Goal: Check status: Check status

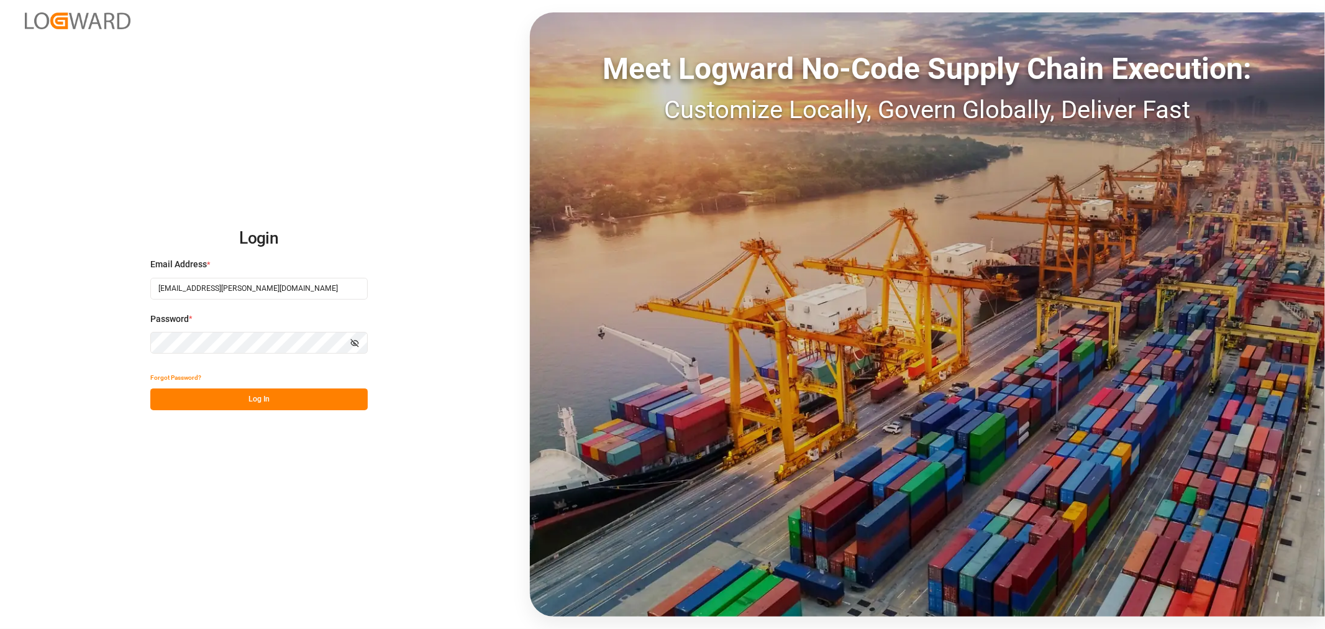
click at [270, 395] on button "Log In" at bounding box center [258, 399] width 217 height 22
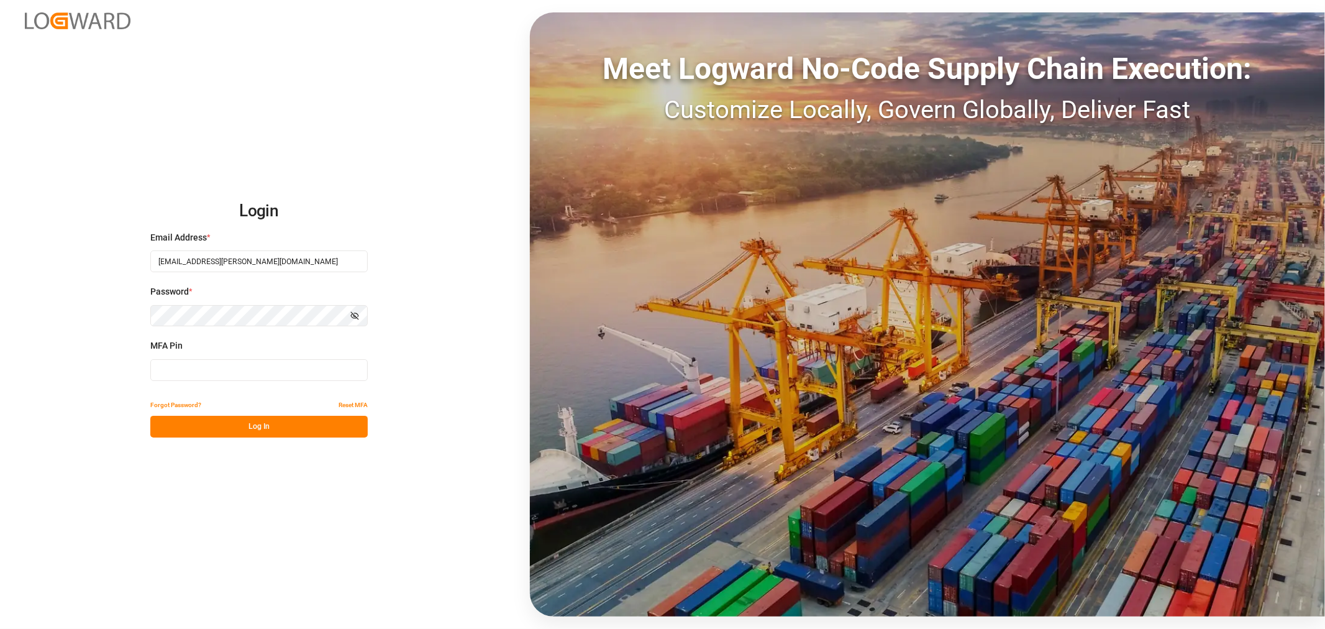
click at [270, 373] on input at bounding box center [258, 370] width 217 height 22
click at [242, 377] on input at bounding box center [258, 370] width 217 height 22
type input "186790"
click at [209, 433] on button "Log In" at bounding box center [258, 427] width 217 height 22
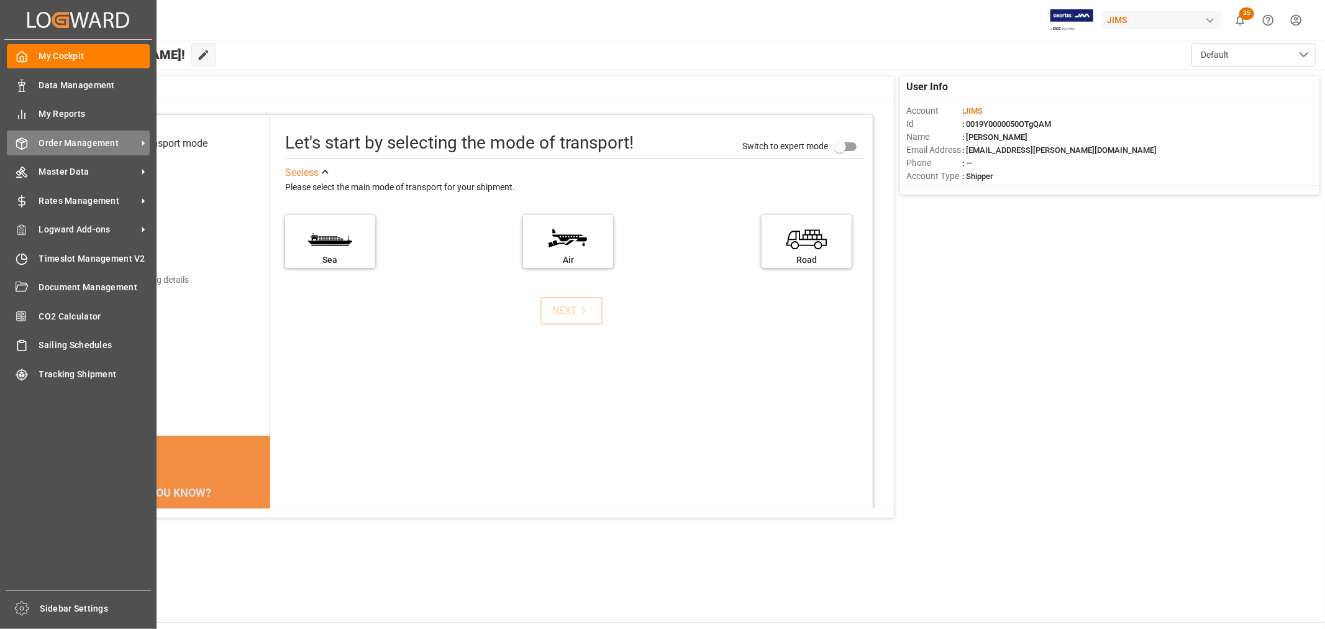
click at [57, 138] on span "Order Management" at bounding box center [88, 143] width 98 height 13
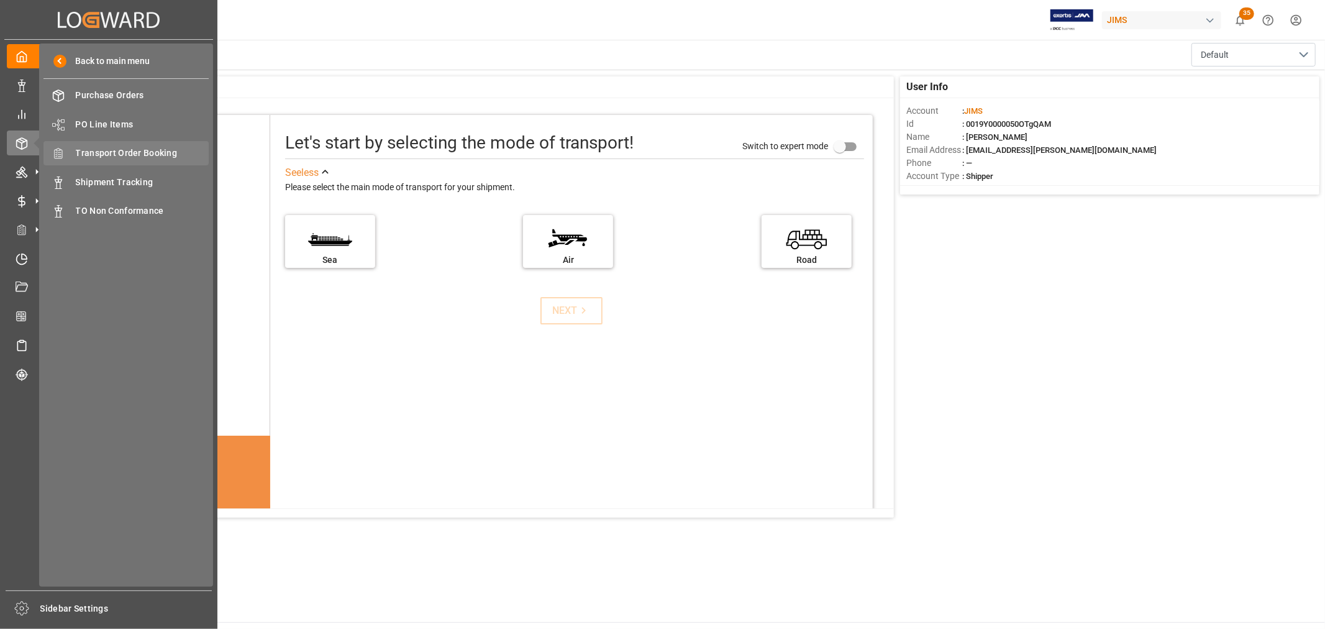
click at [121, 153] on span "Transport Order Booking" at bounding box center [143, 153] width 134 height 13
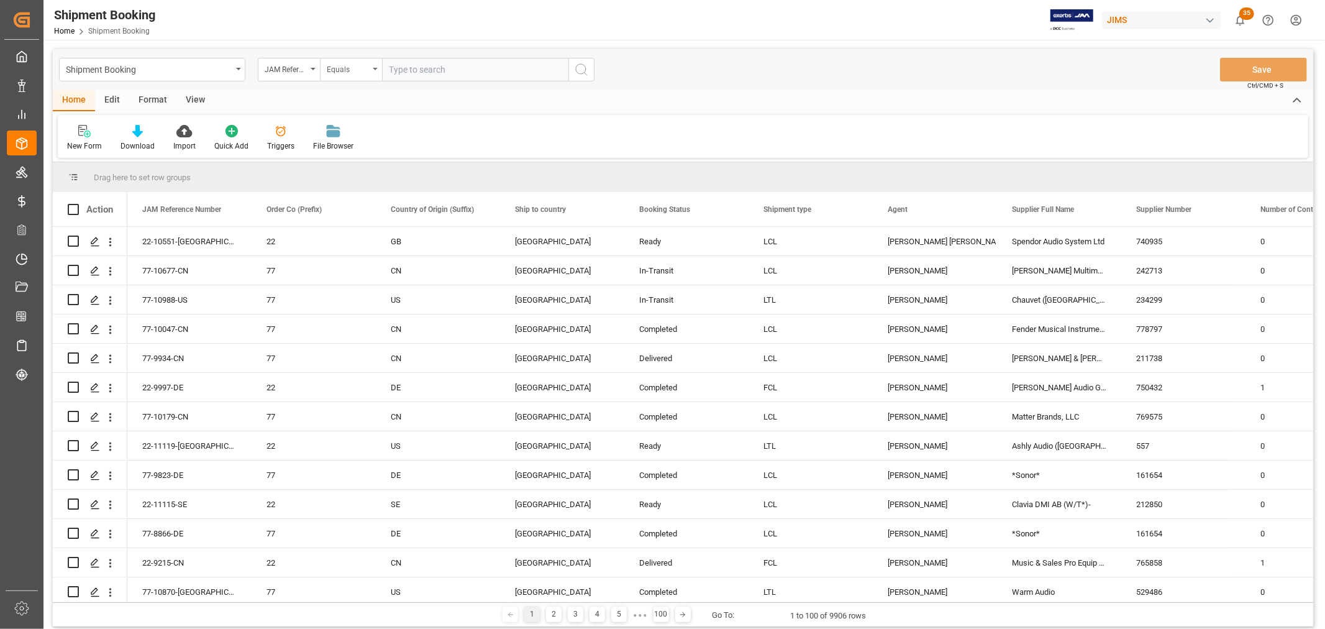
click at [373, 70] on div "Equals" at bounding box center [351, 70] width 62 height 24
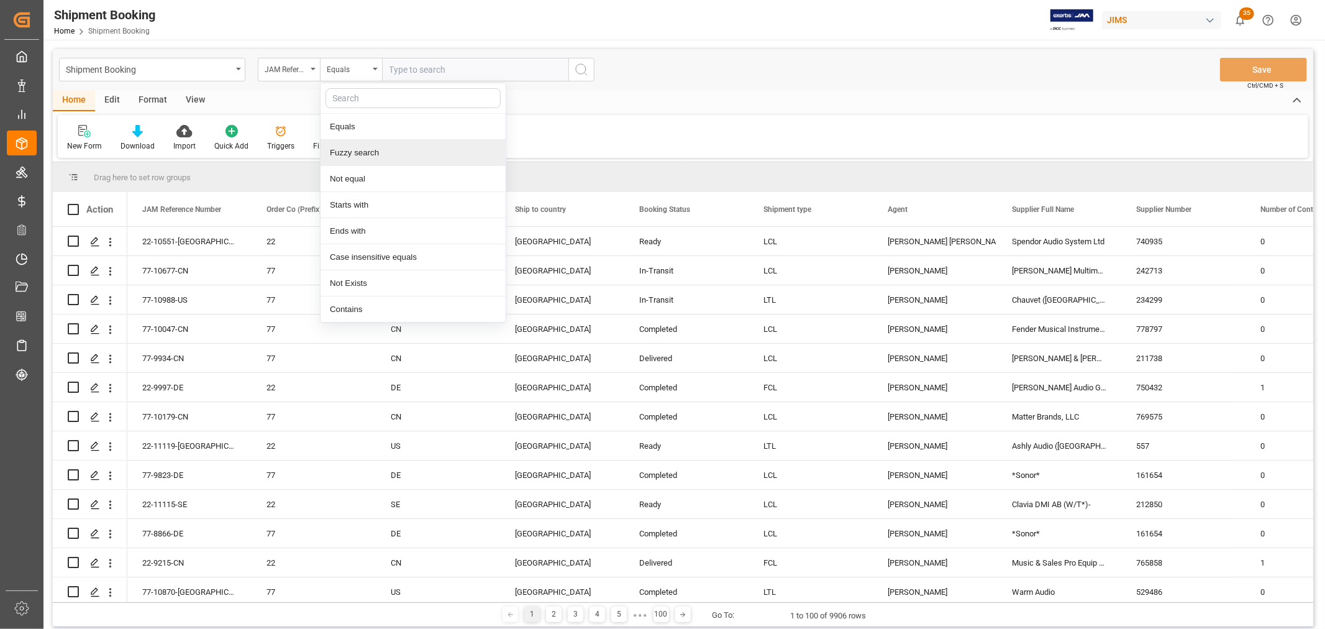
click at [368, 153] on div "Fuzzy search" at bounding box center [413, 153] width 185 height 26
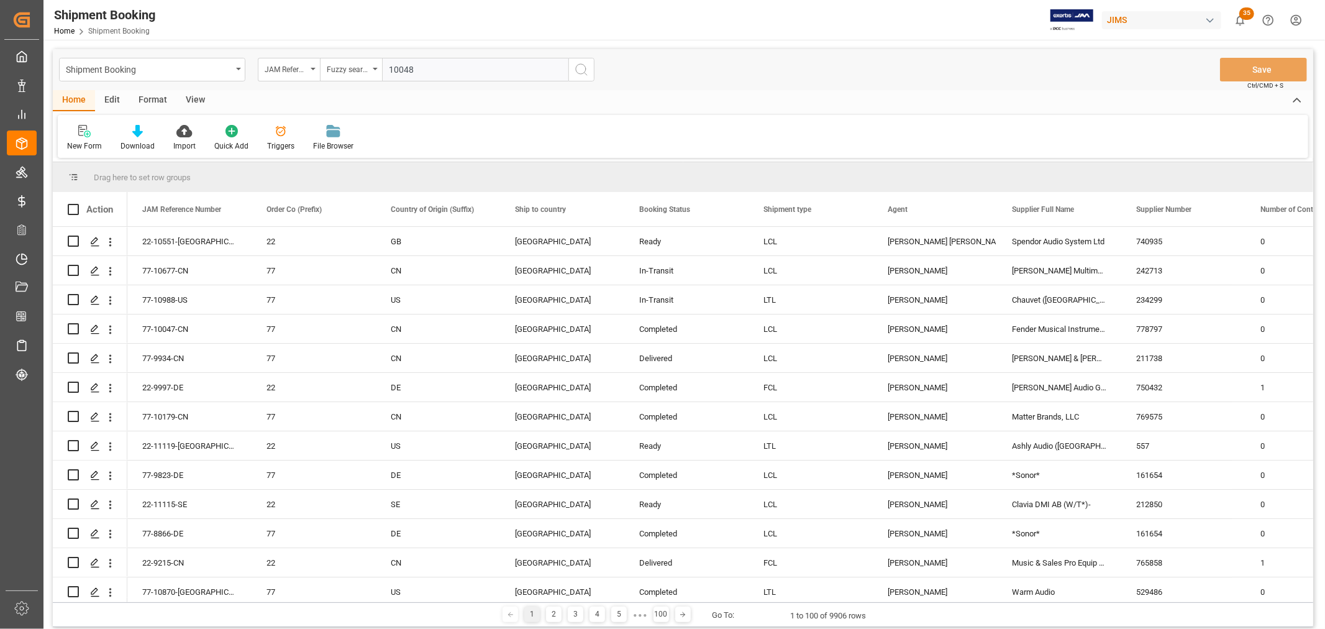
type input "10048"
click at [583, 69] on icon "search button" at bounding box center [581, 69] width 15 height 15
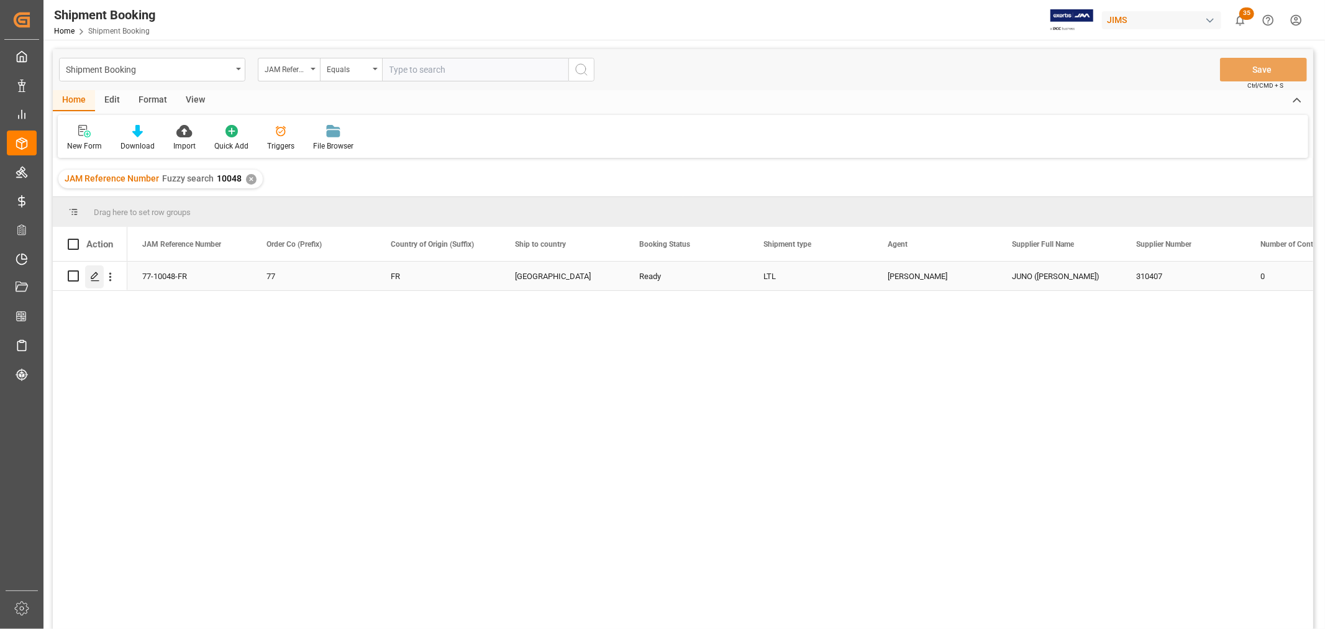
click at [94, 280] on line "Press SPACE to select this row." at bounding box center [94, 280] width 7 height 0
click at [201, 98] on div "View" at bounding box center [195, 100] width 38 height 21
click at [83, 133] on icon at bounding box center [79, 131] width 12 height 12
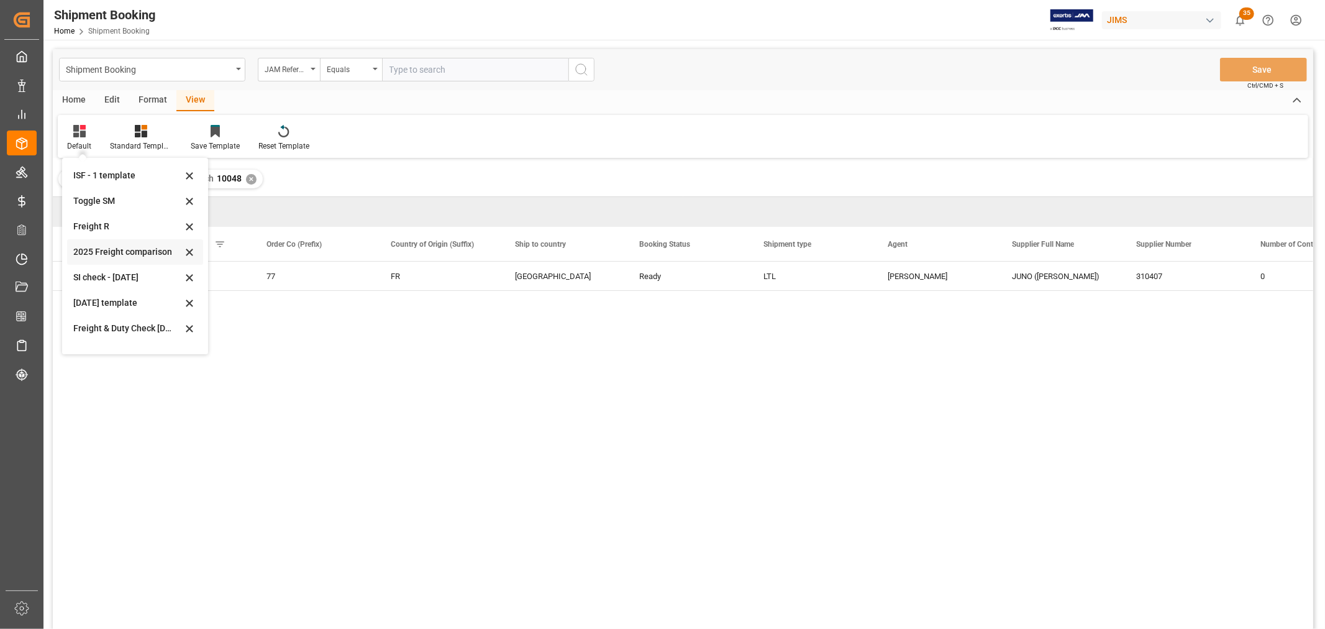
scroll to position [94, 0]
click at [91, 339] on div "[DATE] (2)" at bounding box center [127, 336] width 109 height 13
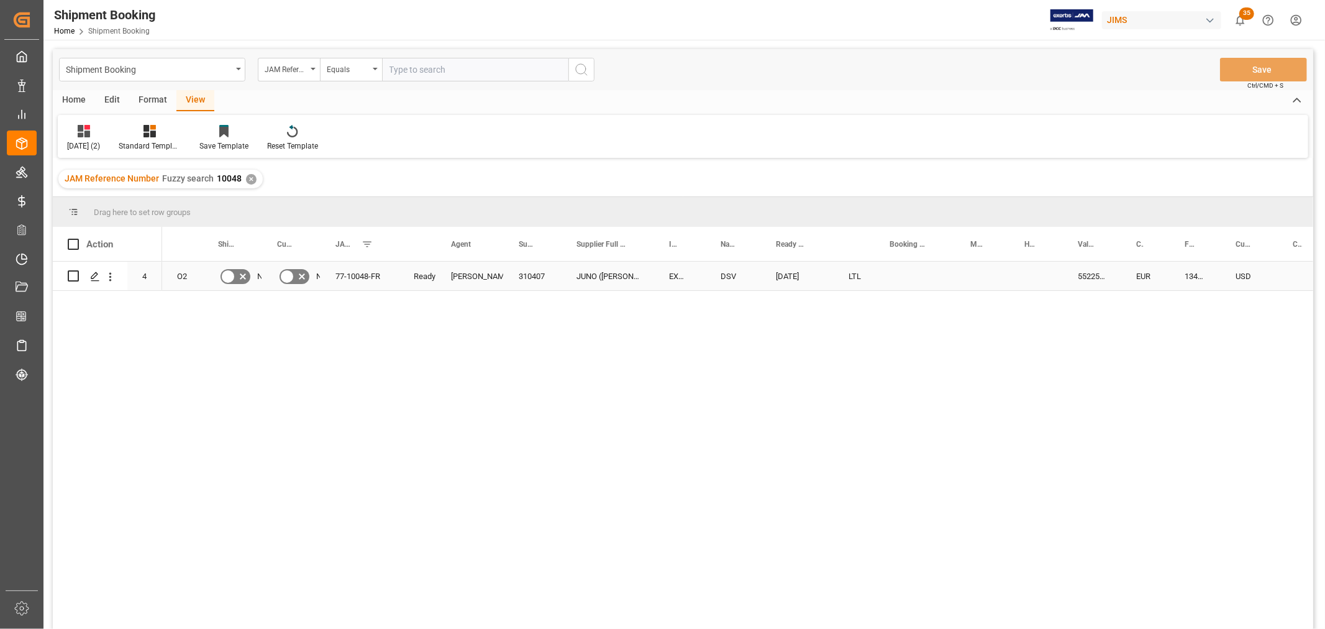
click at [909, 273] on div "Press SPACE to select this row." at bounding box center [915, 276] width 81 height 29
click at [908, 281] on input "Press SPACE to select this row." at bounding box center [915, 283] width 61 height 24
paste input "SMRS0029277"
type input "SMRS0029277"
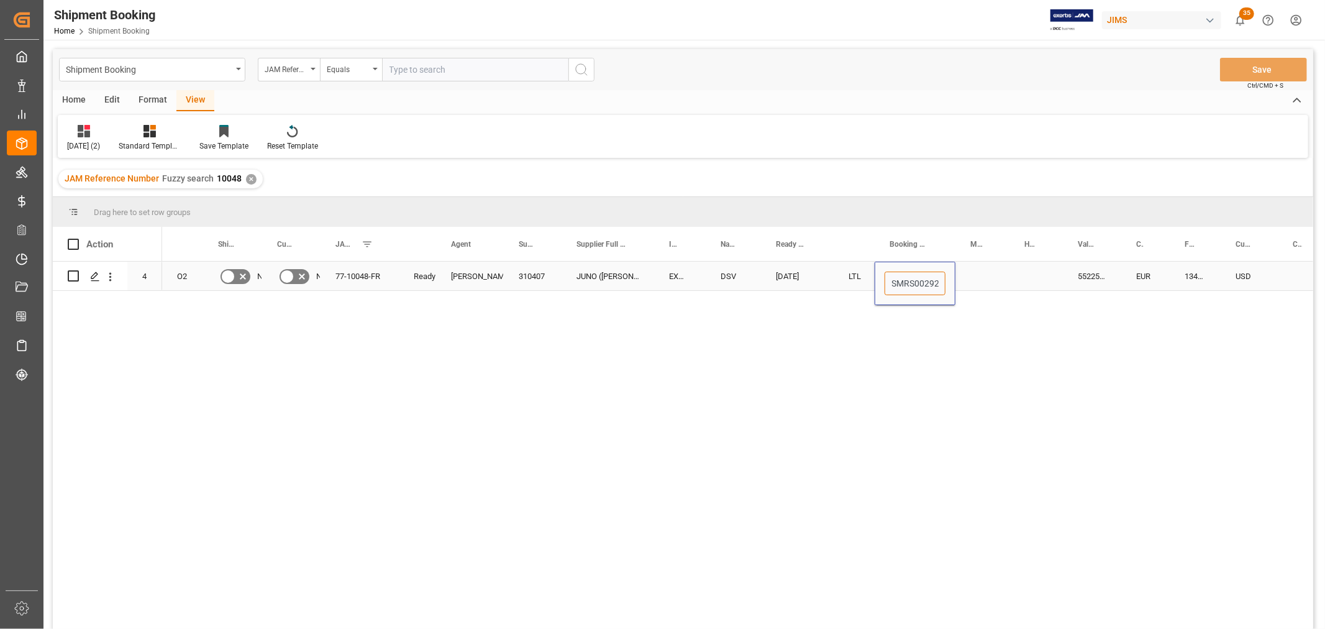
scroll to position [0, 11]
click at [973, 278] on div "Press SPACE to select this row." at bounding box center [982, 276] width 54 height 29
click at [921, 278] on div "SMRS0029277" at bounding box center [915, 276] width 81 height 29
drag, startPoint x: 953, startPoint y: 286, endPoint x: 1047, endPoint y: 286, distance: 94.4
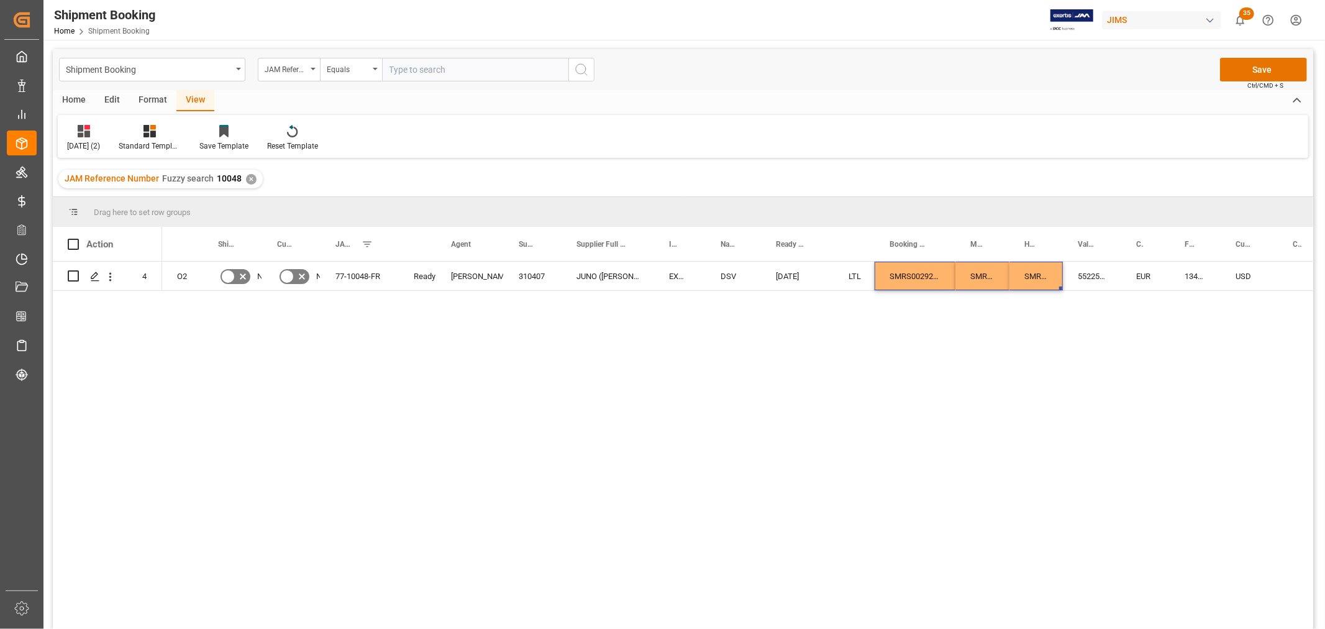
click at [1001, 319] on div "O2 No No 77-10048-FR Ready [PERSON_NAME] 310407 JUNO ([PERSON_NAME]) EXW [PERSO…" at bounding box center [737, 449] width 1151 height 375
click at [1039, 275] on div "SMRS0029277" at bounding box center [1036, 276] width 53 height 29
drag, startPoint x: 1047, startPoint y: 281, endPoint x: 1003, endPoint y: 285, distance: 44.2
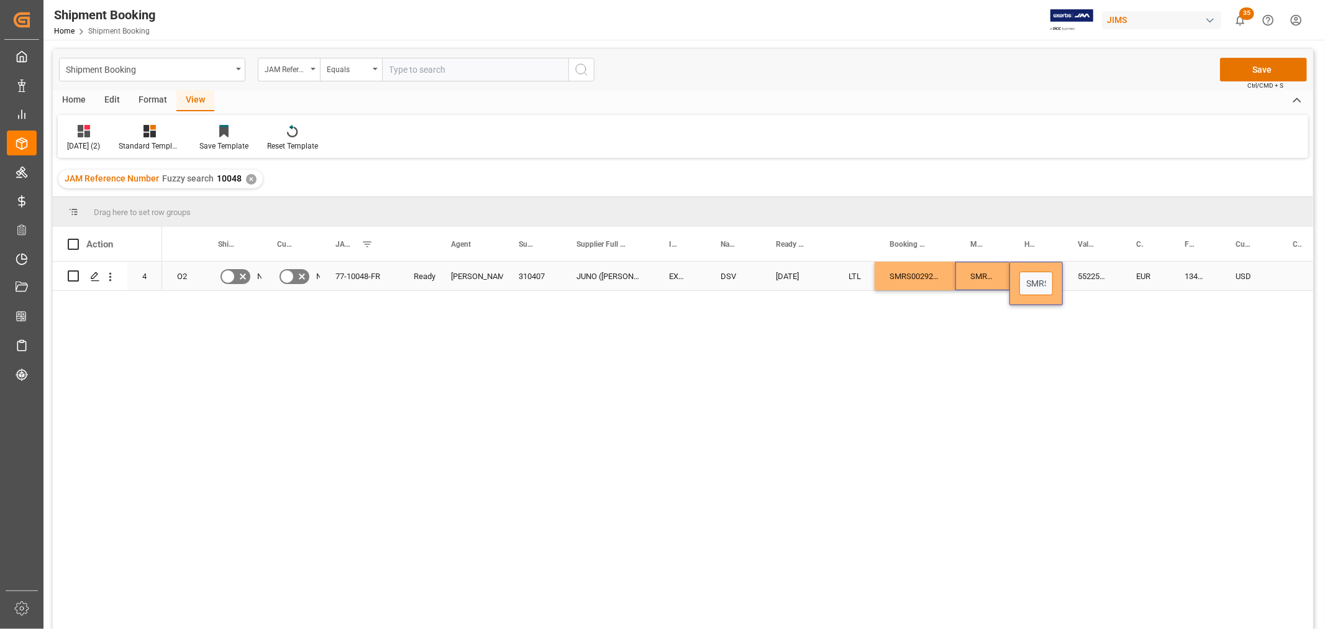
paste input "MRS0029277"
type input "[US_VEHICLE_IDENTIFICATION_NUMBER]"
click at [1128, 273] on div "EUR" at bounding box center [1145, 276] width 48 height 29
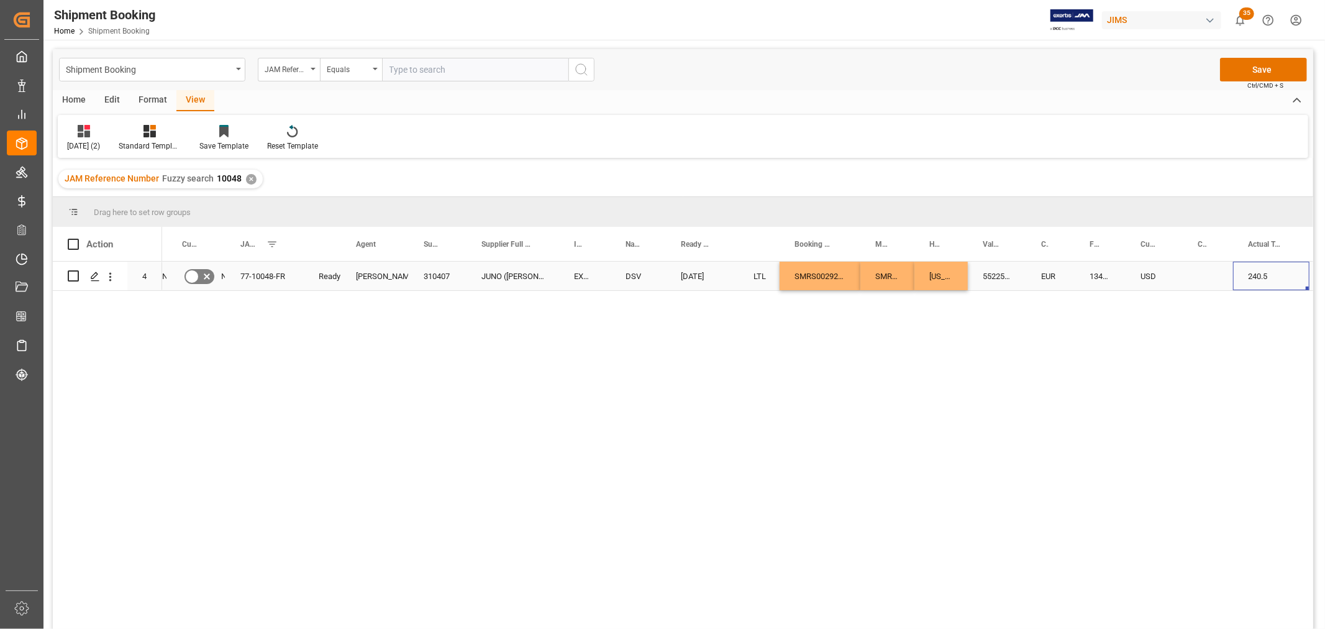
scroll to position [0, 144]
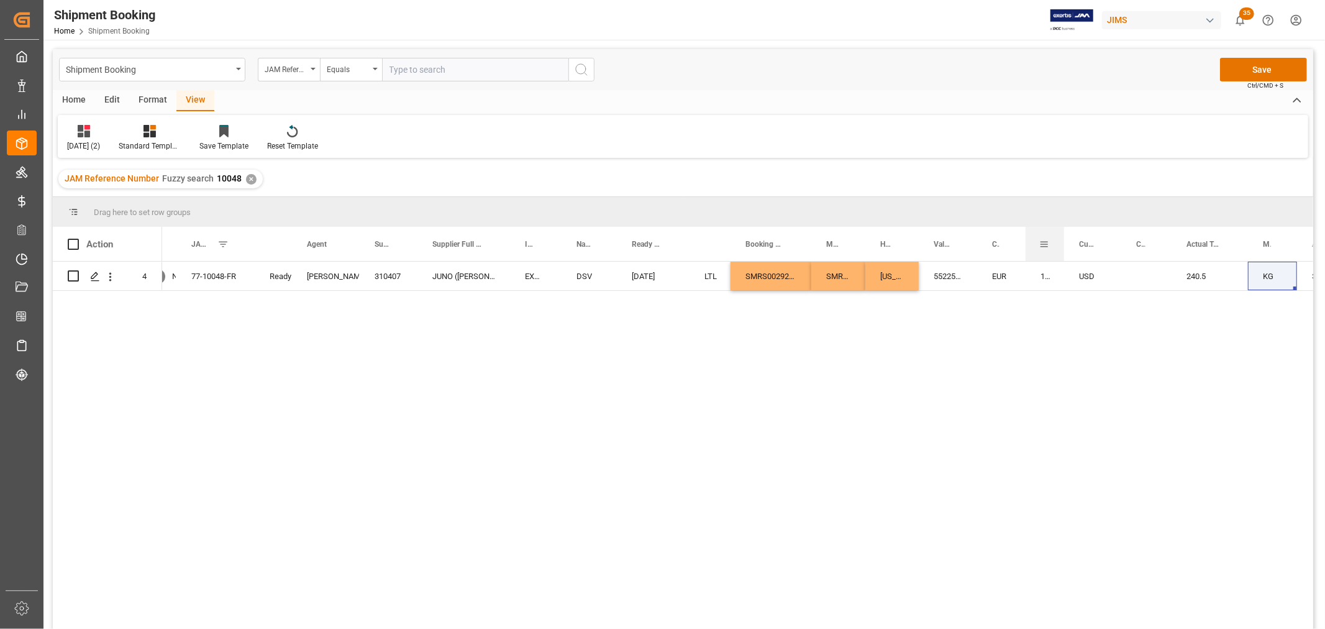
drag, startPoint x: 1075, startPoint y: 238, endPoint x: 1062, endPoint y: 247, distance: 15.5
click at [1062, 247] on div at bounding box center [1064, 244] width 5 height 34
click at [1035, 276] on div "1343.18" at bounding box center [1045, 276] width 39 height 29
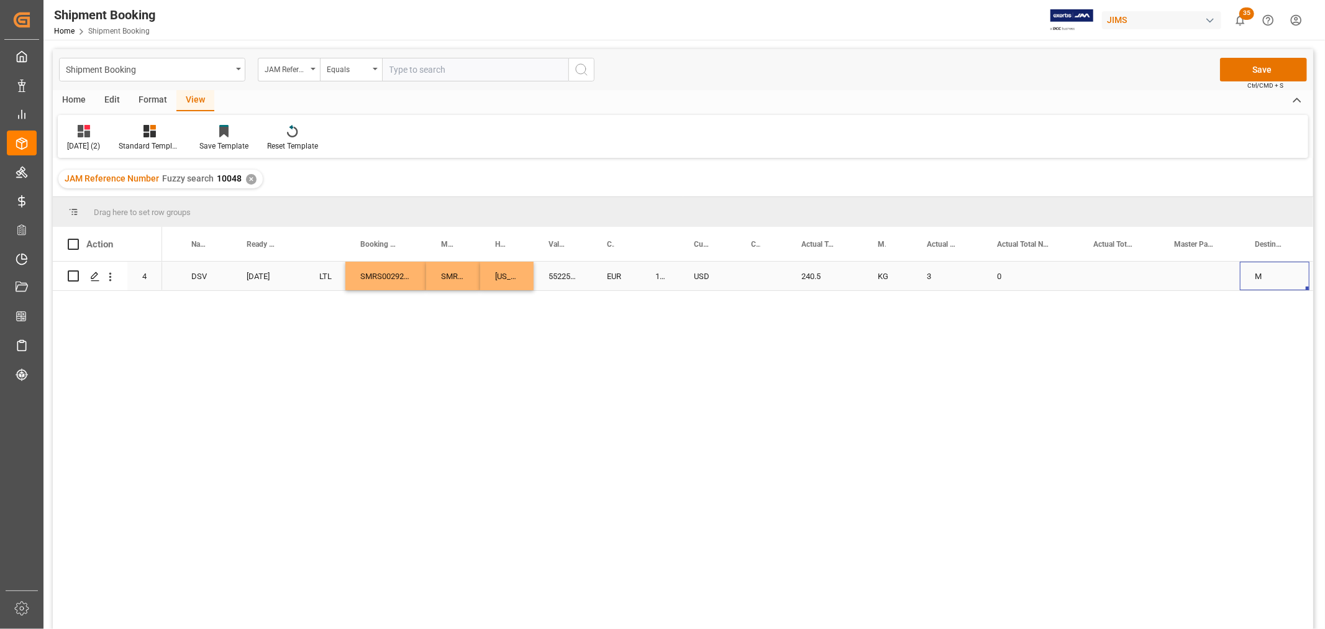
scroll to position [0, 598]
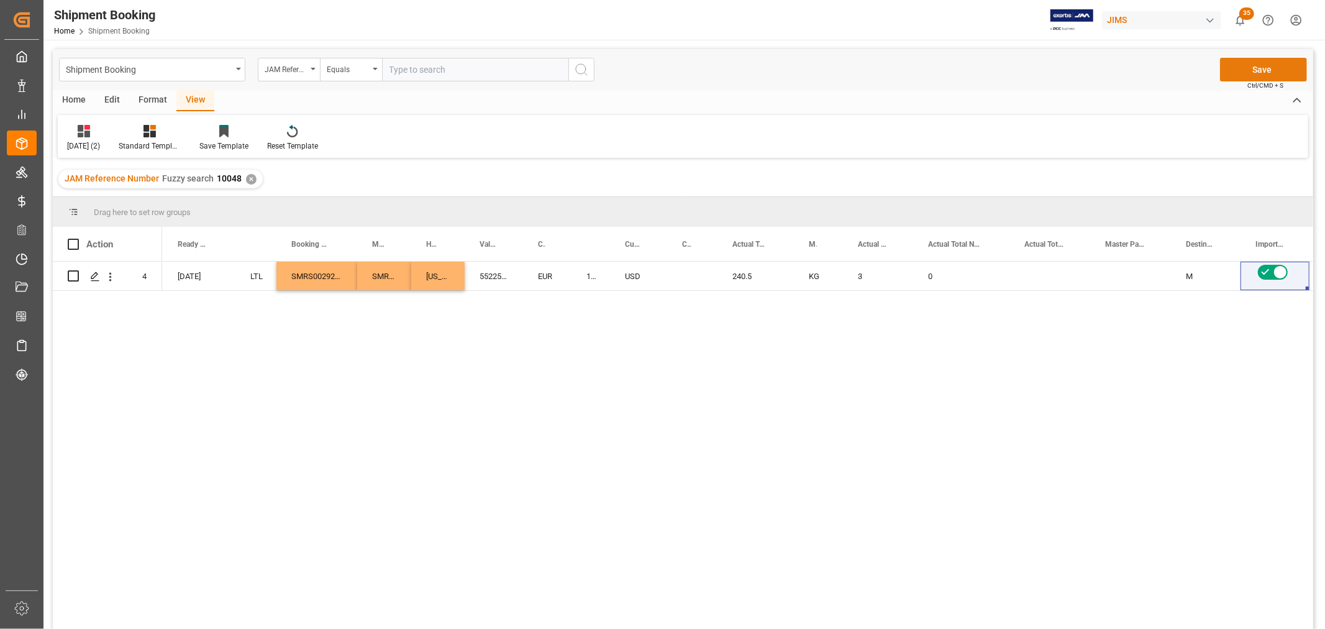
click at [1247, 62] on button "Save" at bounding box center [1263, 70] width 87 height 24
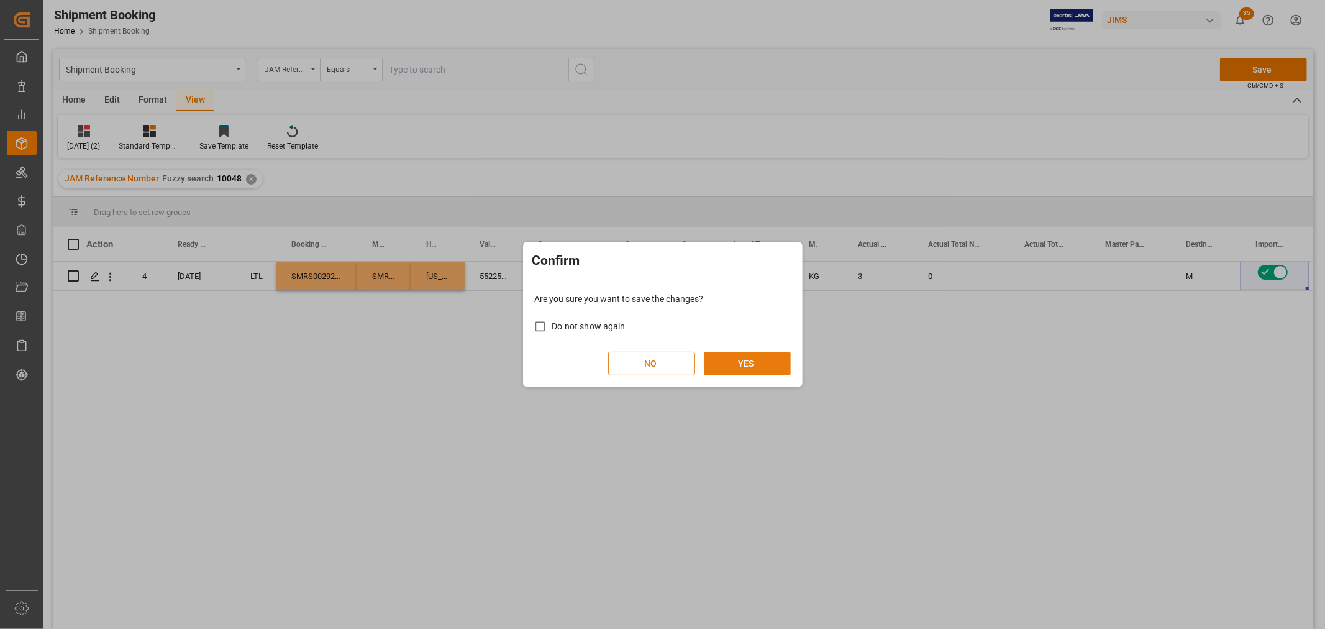
click at [744, 355] on button "YES" at bounding box center [747, 364] width 87 height 24
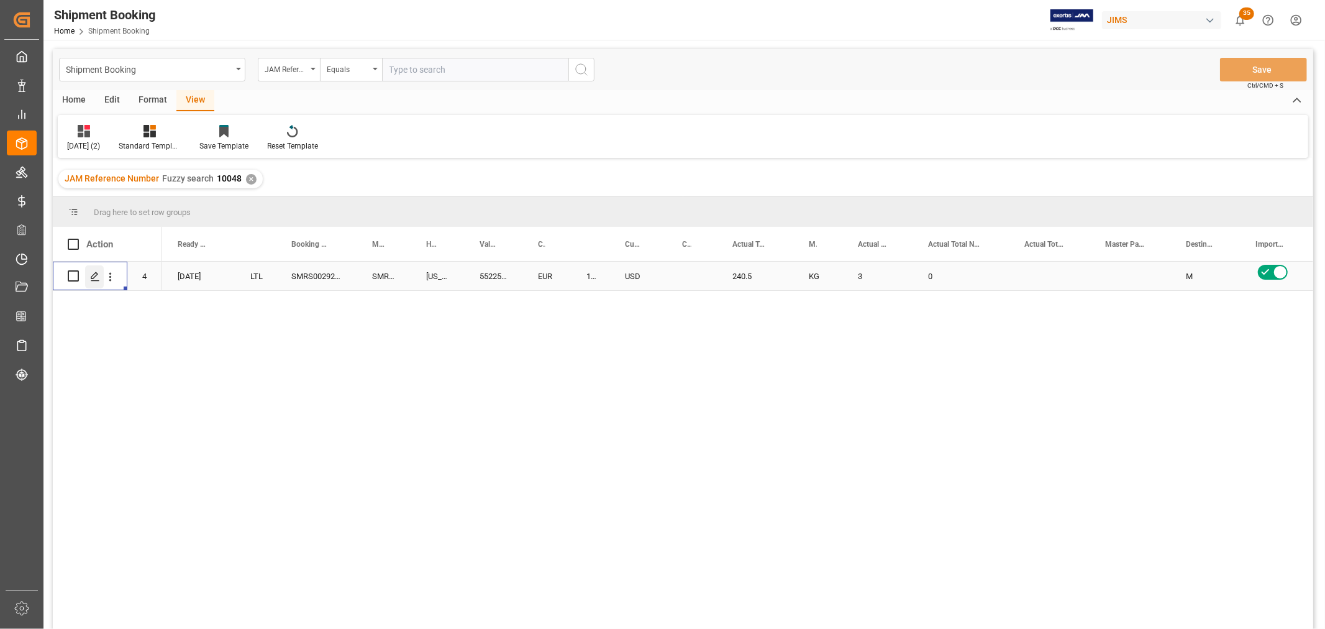
click at [88, 280] on div "Press SPACE to select this row." at bounding box center [94, 276] width 19 height 23
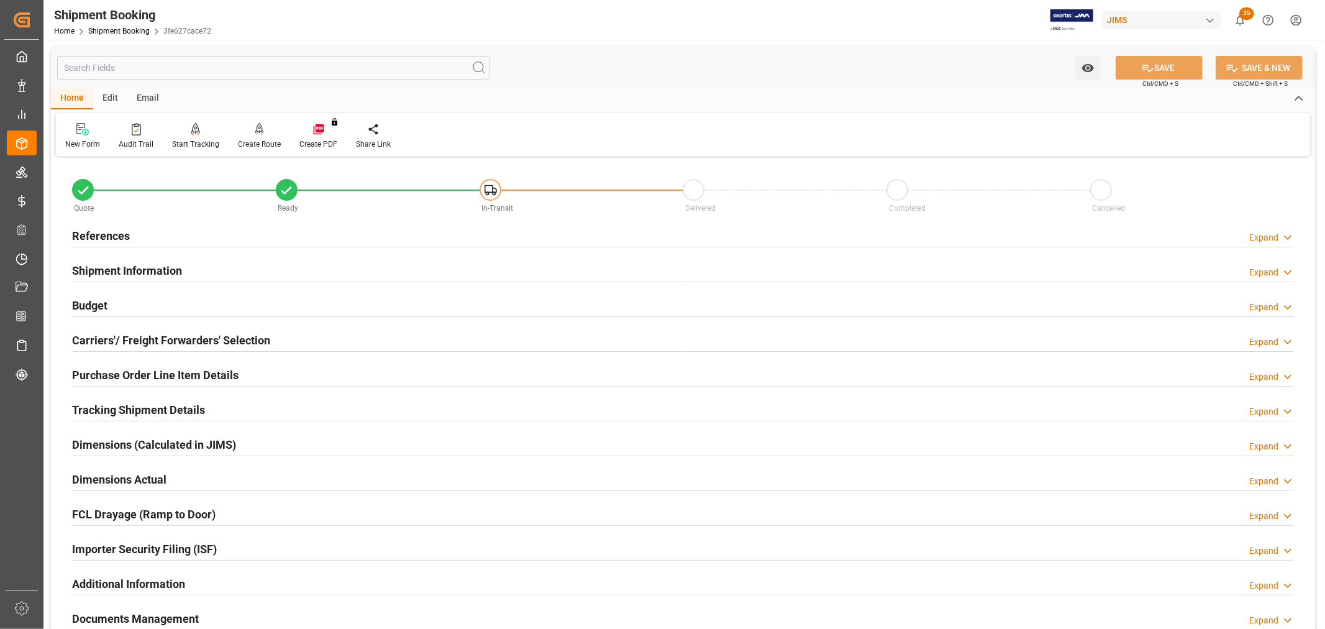
click at [134, 404] on h2 "Tracking Shipment Details" at bounding box center [138, 409] width 133 height 17
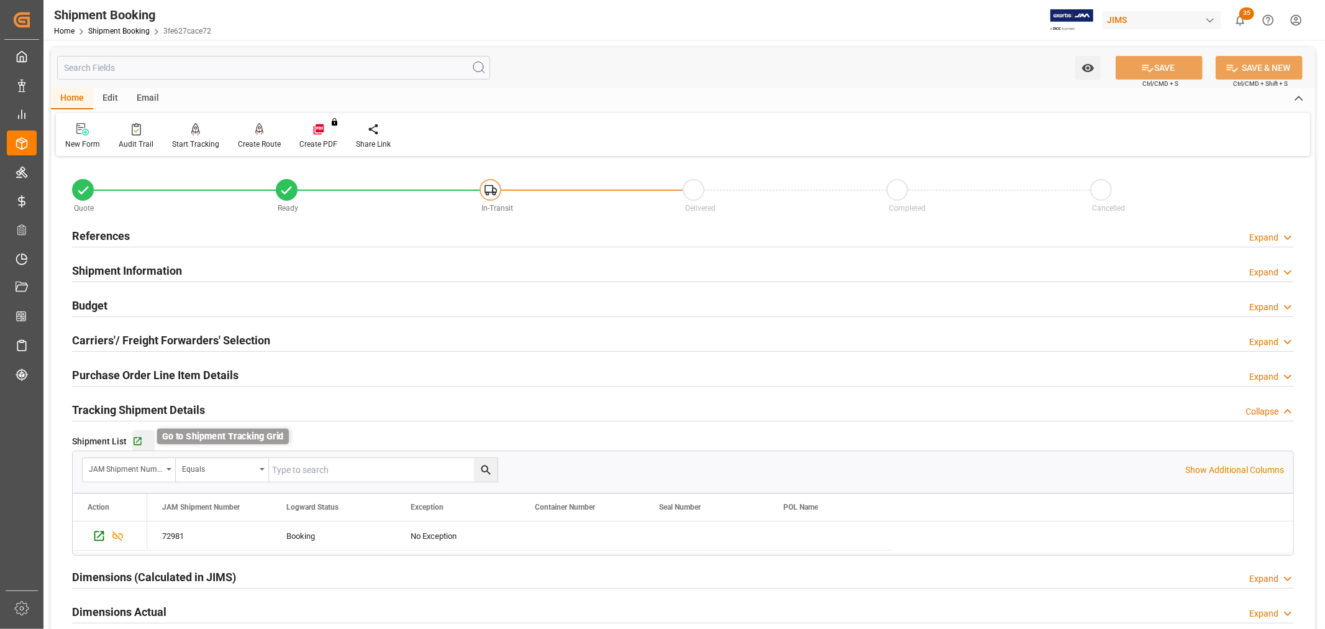
click at [140, 440] on icon "button" at bounding box center [138, 441] width 8 height 8
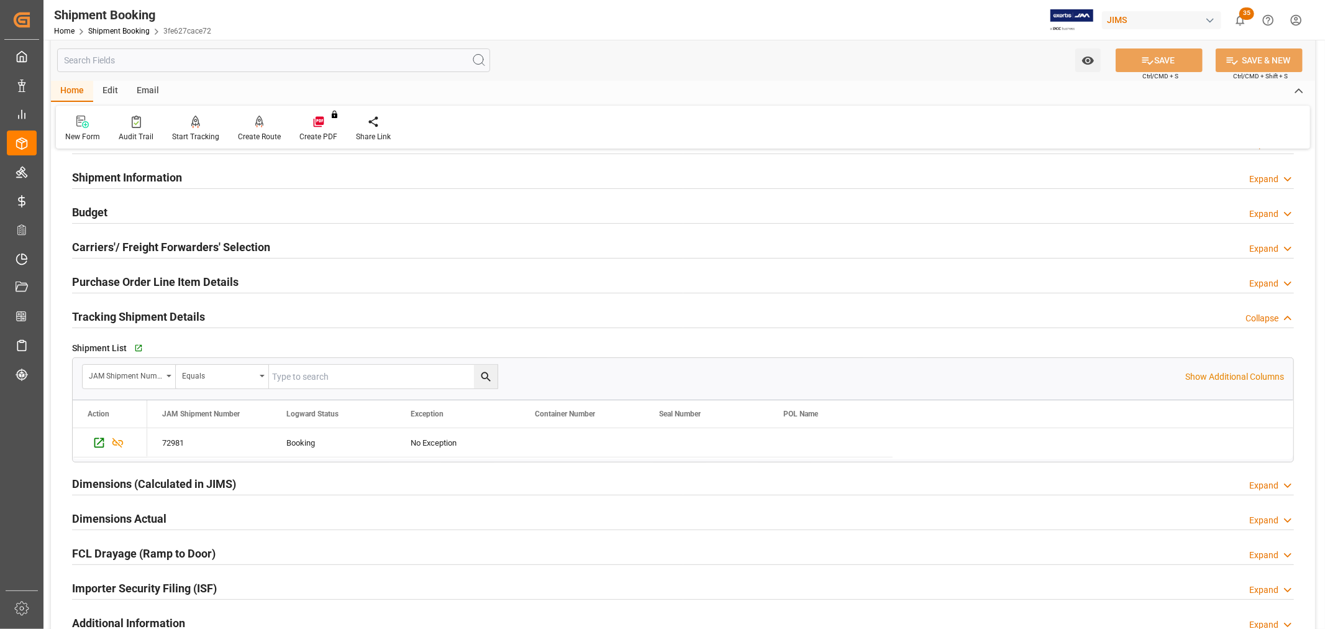
scroll to position [207, 0]
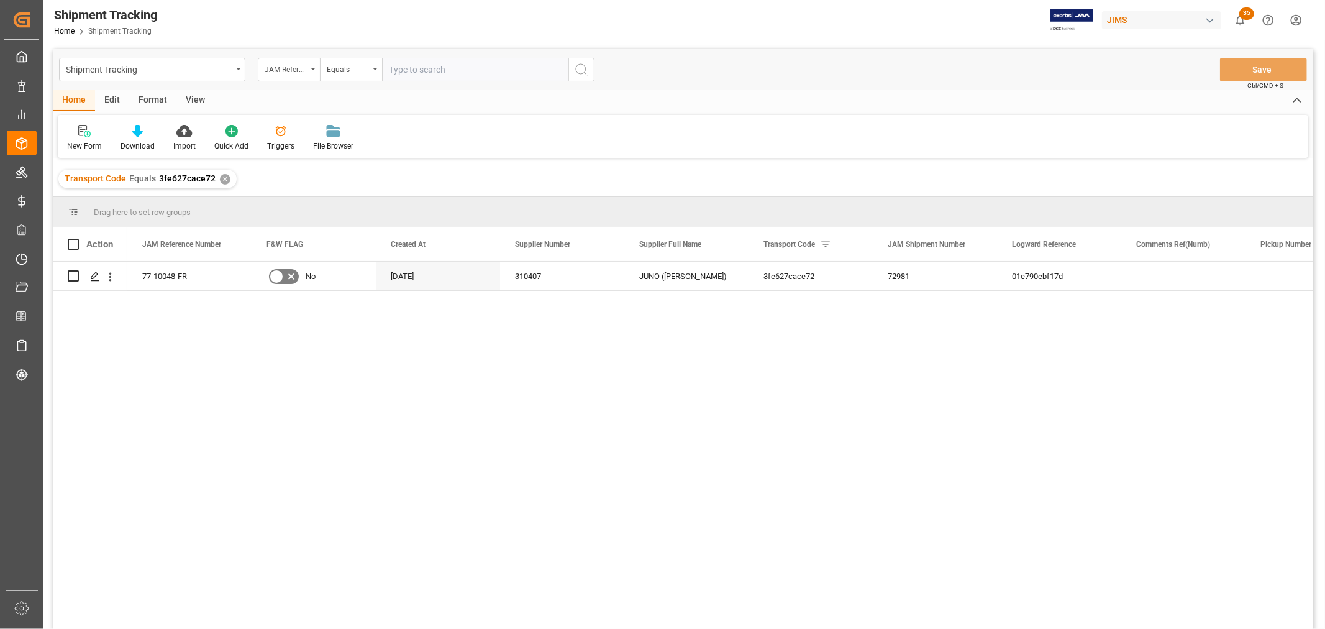
click at [195, 99] on div "View" at bounding box center [195, 100] width 38 height 21
click at [77, 140] on div "Default" at bounding box center [79, 145] width 24 height 11
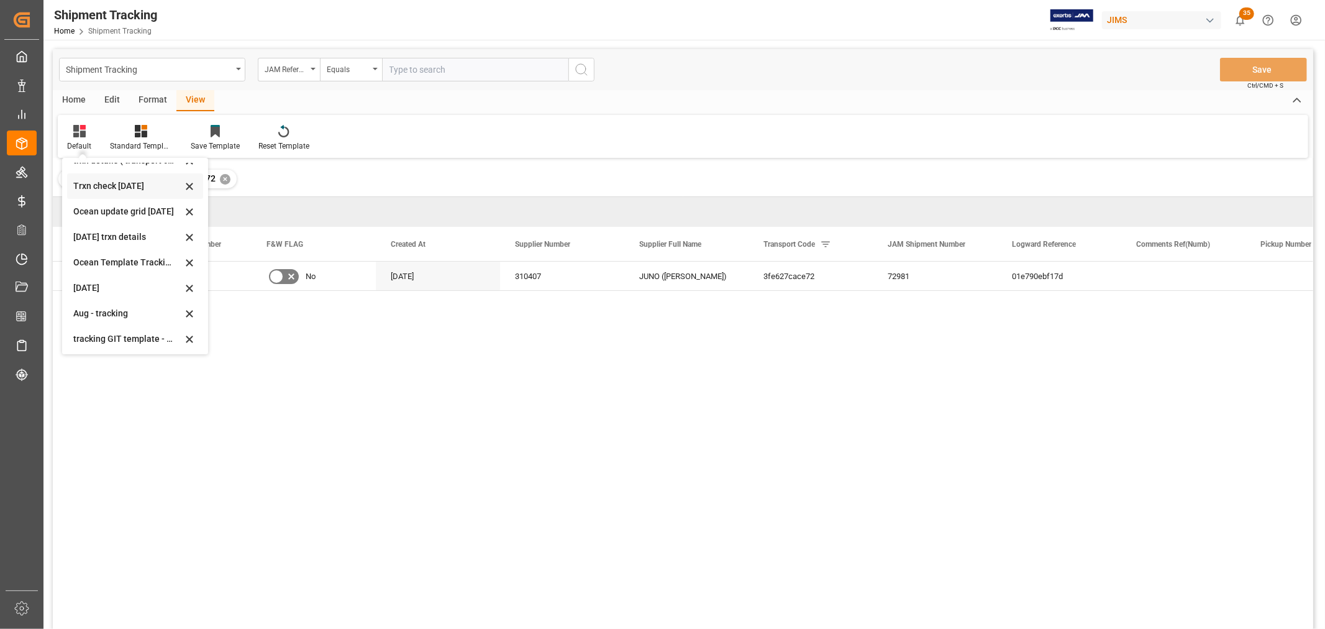
scroll to position [195, 0]
click at [98, 326] on div "tracking GIT template - Rev" at bounding box center [135, 336] width 136 height 25
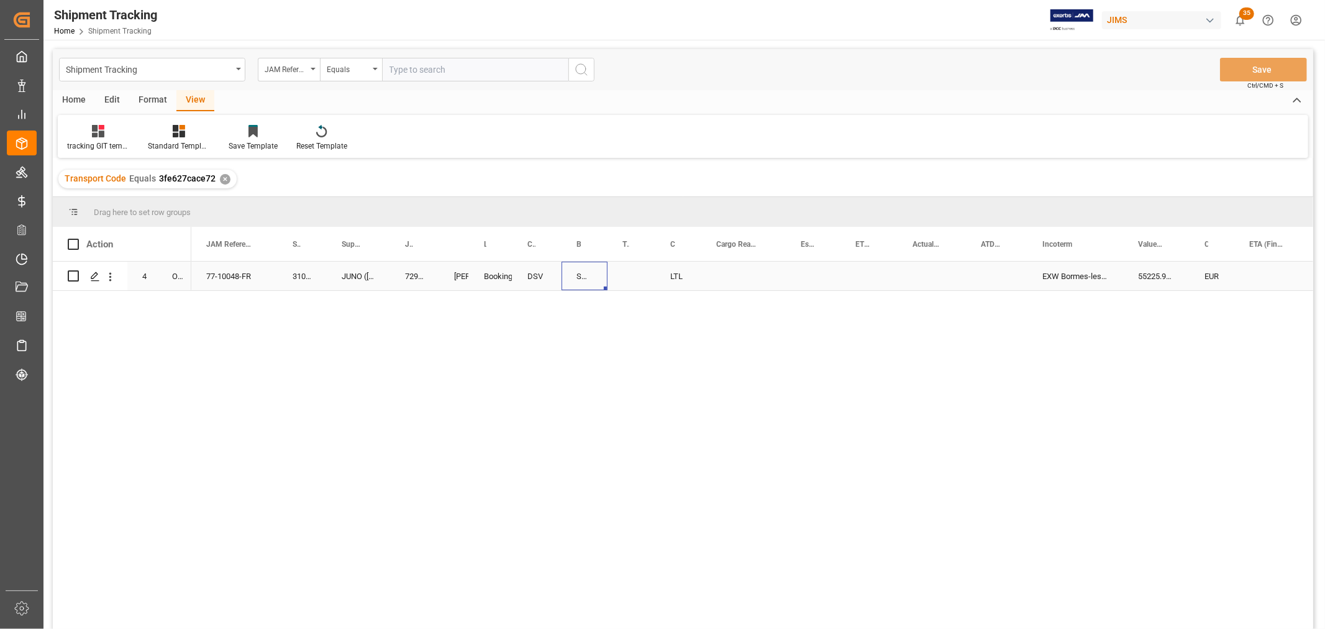
click at [577, 280] on div "SMRS0029277" at bounding box center [585, 276] width 46 height 29
drag, startPoint x: 604, startPoint y: 287, endPoint x: 618, endPoint y: 286, distance: 14.3
click at [718, 275] on div "Press SPACE to select this row." at bounding box center [743, 276] width 84 height 29
click at [737, 275] on div "Press SPACE to select this row." at bounding box center [743, 276] width 84 height 29
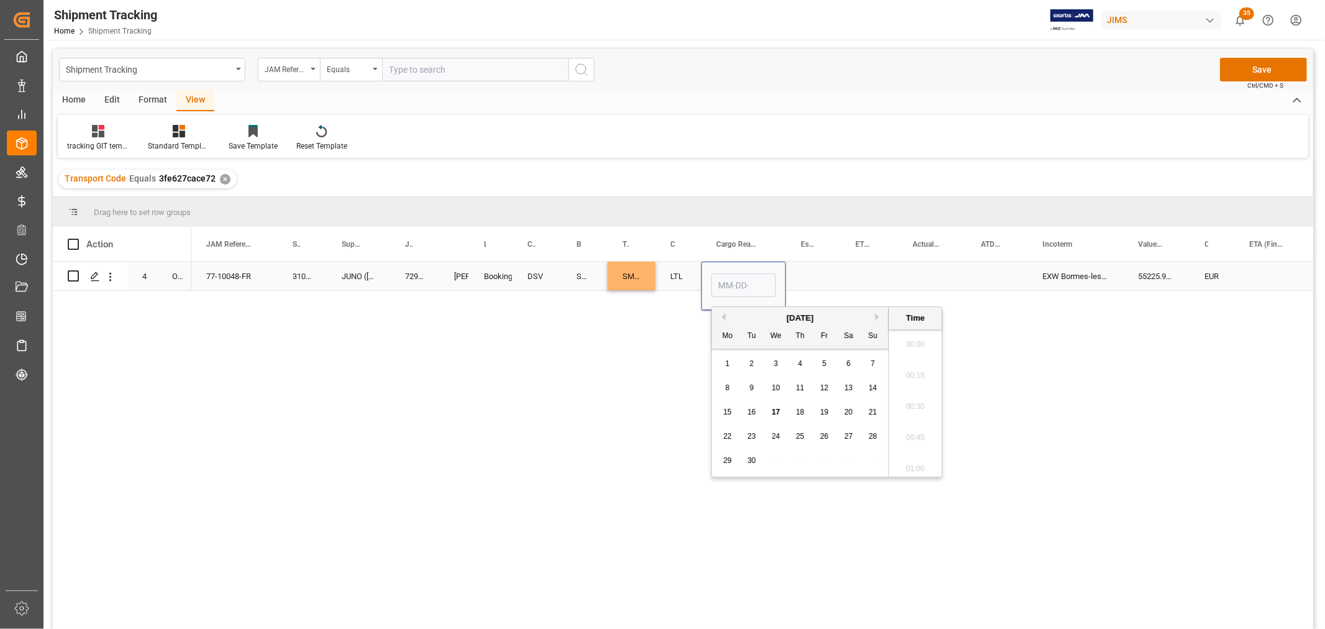
scroll to position [1060, 0]
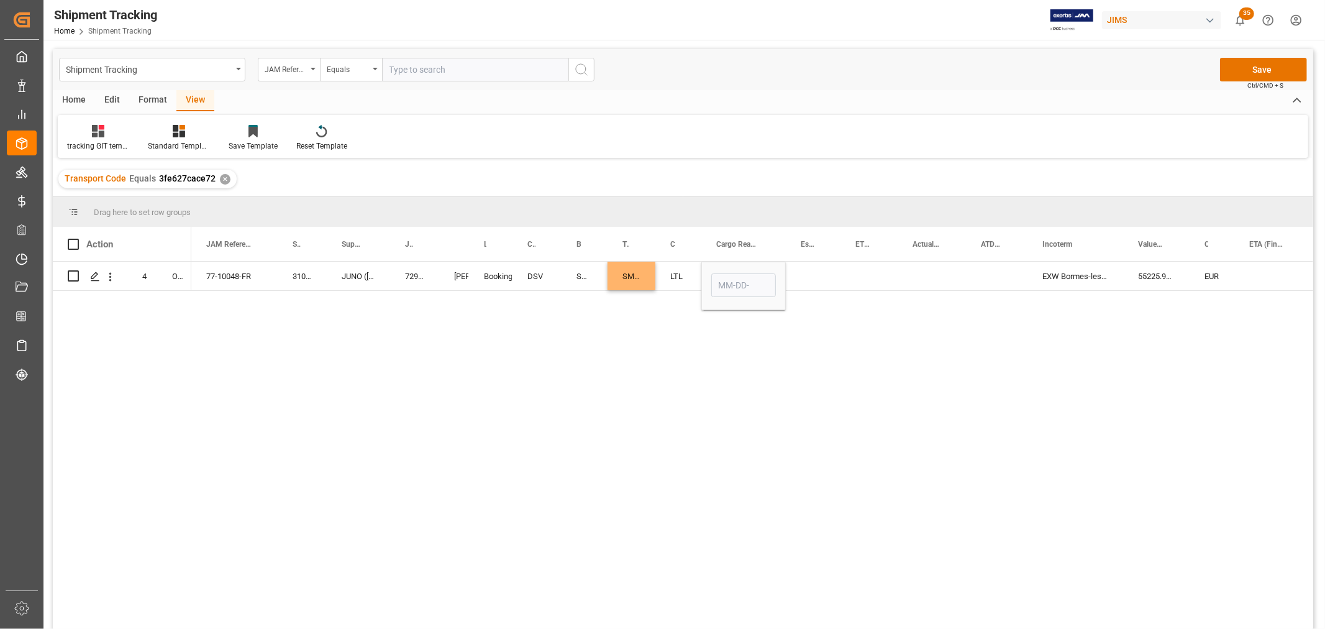
click at [599, 334] on div "77-10048-FR 310407 JUNO (Vandoren) 72981 Booking Shyamala Mantha DSV SMRS002927…" at bounding box center [752, 449] width 1122 height 375
click at [740, 281] on input "Press SPACE to select this row." at bounding box center [743, 285] width 65 height 24
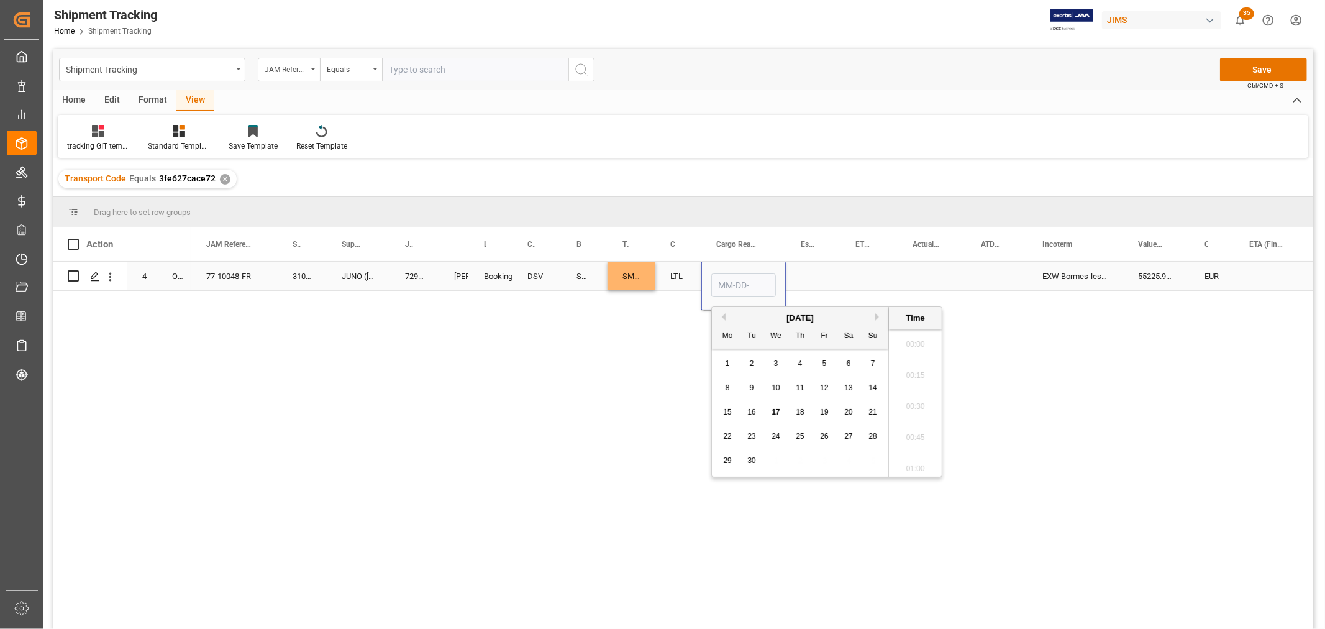
click at [740, 281] on input "Press SPACE to select this row." at bounding box center [743, 285] width 65 height 24
click at [721, 365] on div "1" at bounding box center [728, 364] width 16 height 15
click at [750, 389] on span "9" at bounding box center [752, 387] width 4 height 9
type input "09-09-2025 00:00"
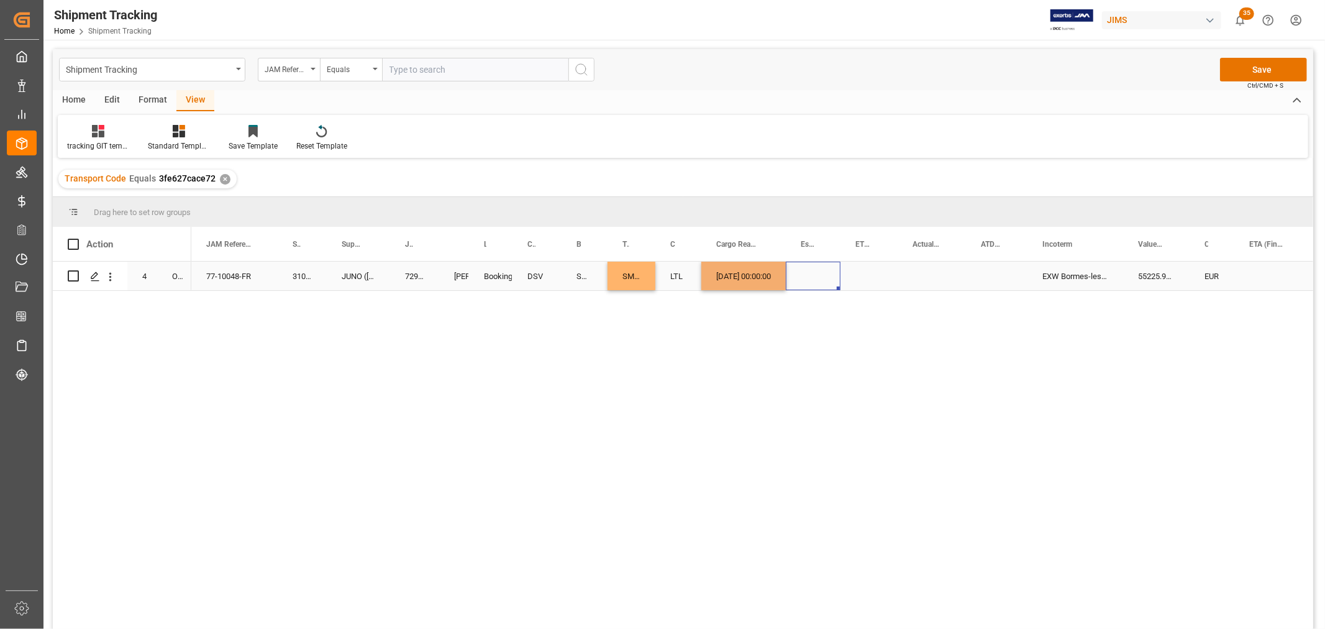
click at [800, 275] on div "Press SPACE to select this row." at bounding box center [813, 276] width 55 height 29
click at [795, 275] on div "Press SPACE to select this row." at bounding box center [813, 276] width 55 height 29
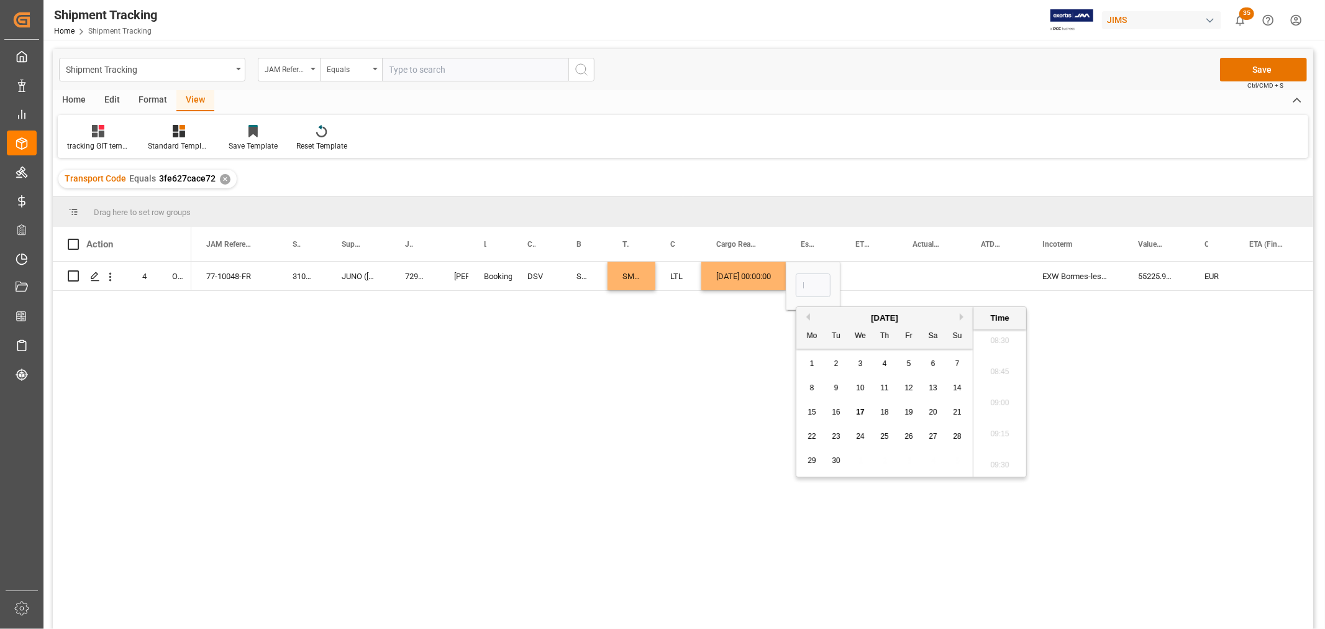
click at [834, 388] on span "9" at bounding box center [836, 387] width 4 height 9
type input "09-09-2025 00:00"
click at [880, 265] on div "Press SPACE to select this row." at bounding box center [869, 276] width 57 height 29
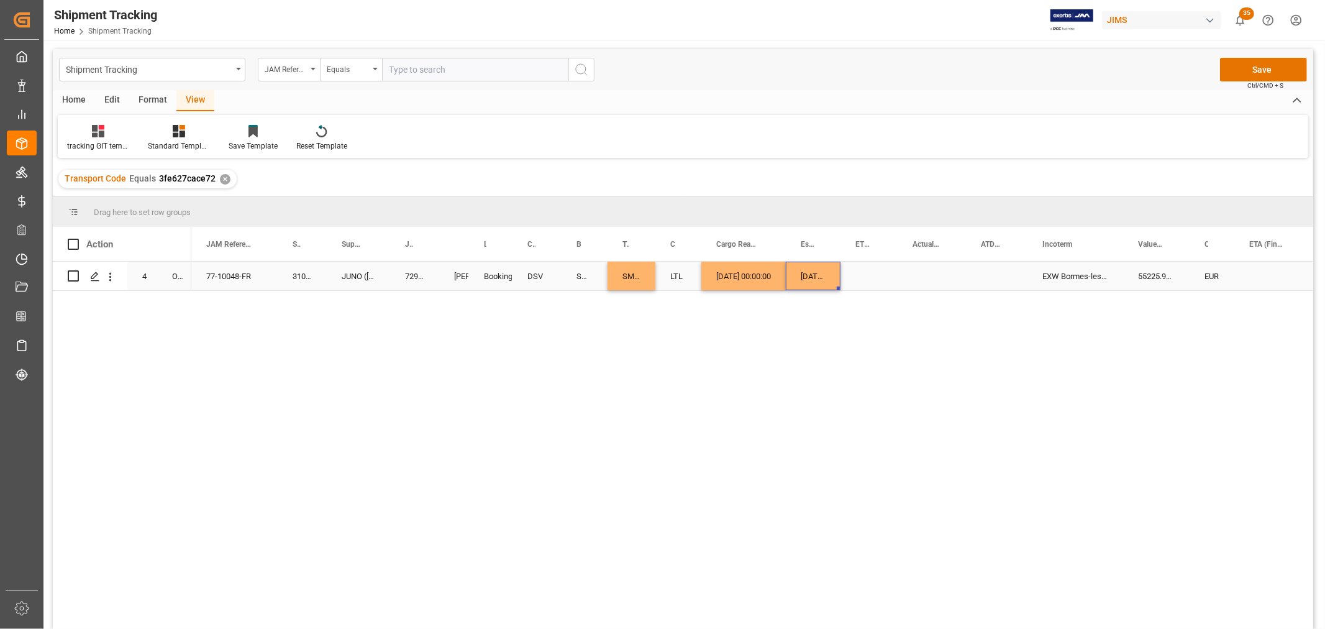
click at [802, 280] on div "[DATE] 00:00:00" at bounding box center [813, 276] width 55 height 29
click at [847, 276] on div "Press SPACE to select this row." at bounding box center [869, 276] width 57 height 29
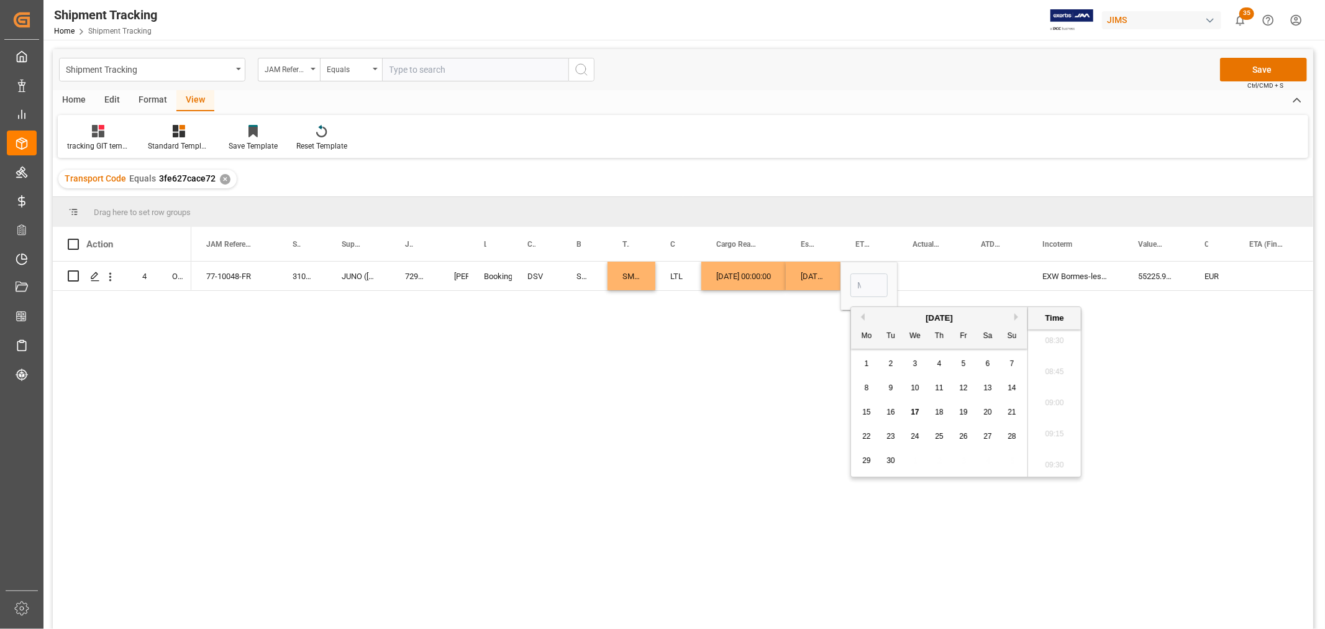
click at [941, 388] on span "11" at bounding box center [939, 387] width 8 height 9
type input "09-11-2025 00:00"
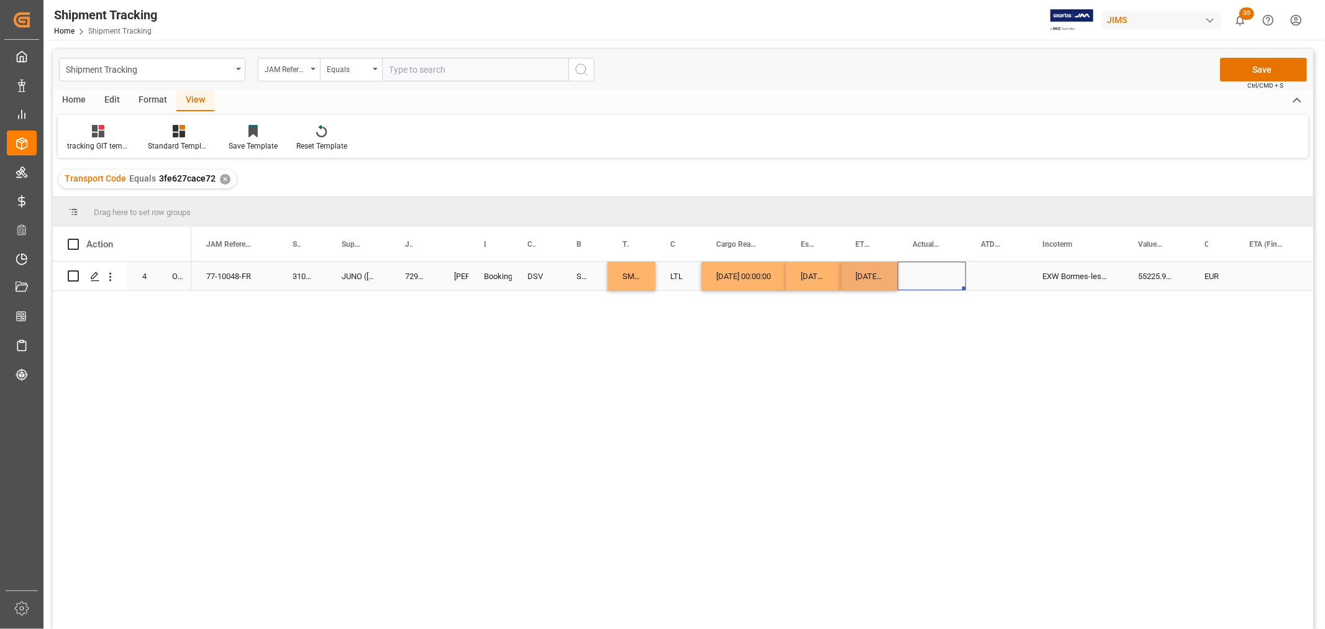
click at [942, 280] on div "Press SPACE to select this row." at bounding box center [932, 276] width 68 height 29
click at [865, 283] on div "09-11-2025 00:00:00" at bounding box center [869, 276] width 57 height 29
drag, startPoint x: 895, startPoint y: 286, endPoint x: 937, endPoint y: 283, distance: 41.7
click at [1263, 268] on div "Press SPACE to select this row." at bounding box center [1272, 276] width 76 height 29
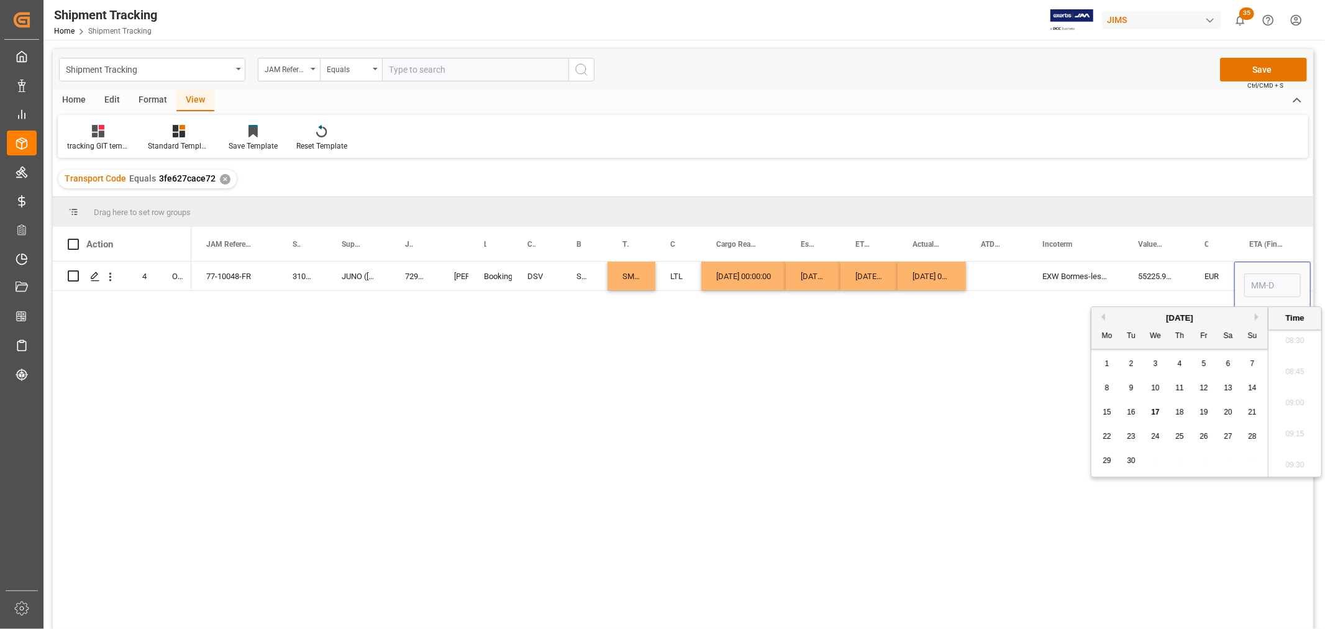
click at [1108, 437] on span "22" at bounding box center [1107, 436] width 8 height 9
type input "09-22-2025 00:00"
click at [1016, 281] on div "Press SPACE to select this row." at bounding box center [997, 276] width 62 height 29
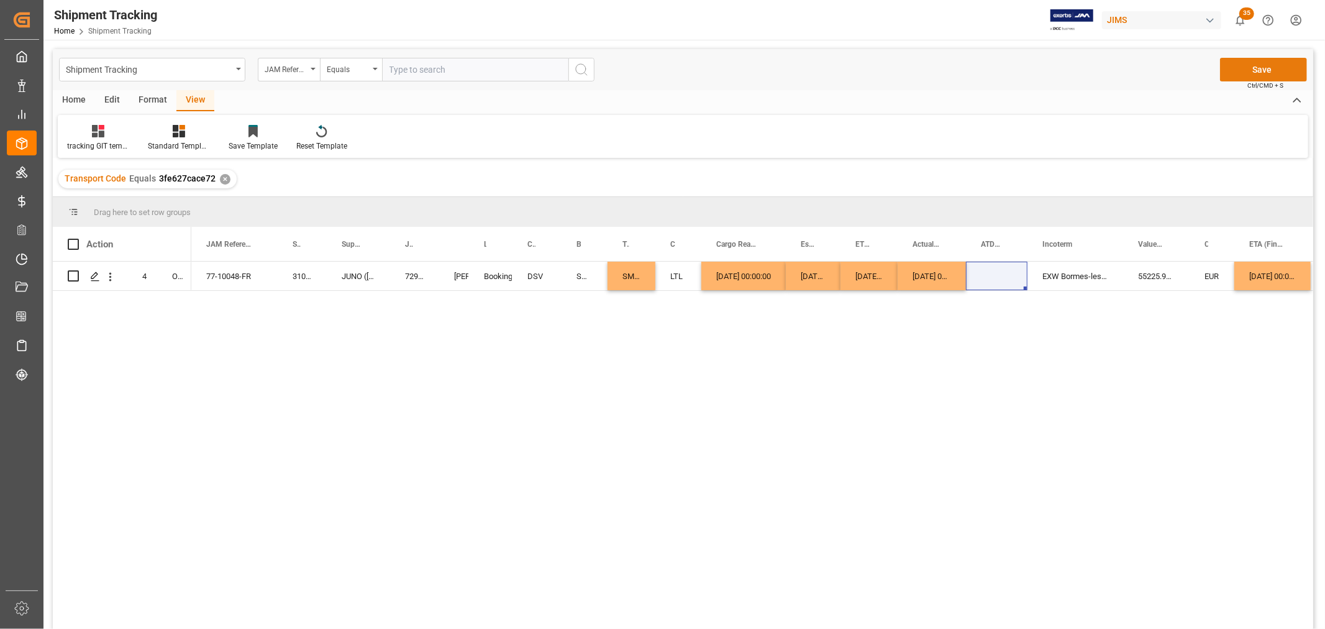
click at [1264, 72] on button "Save" at bounding box center [1263, 70] width 87 height 24
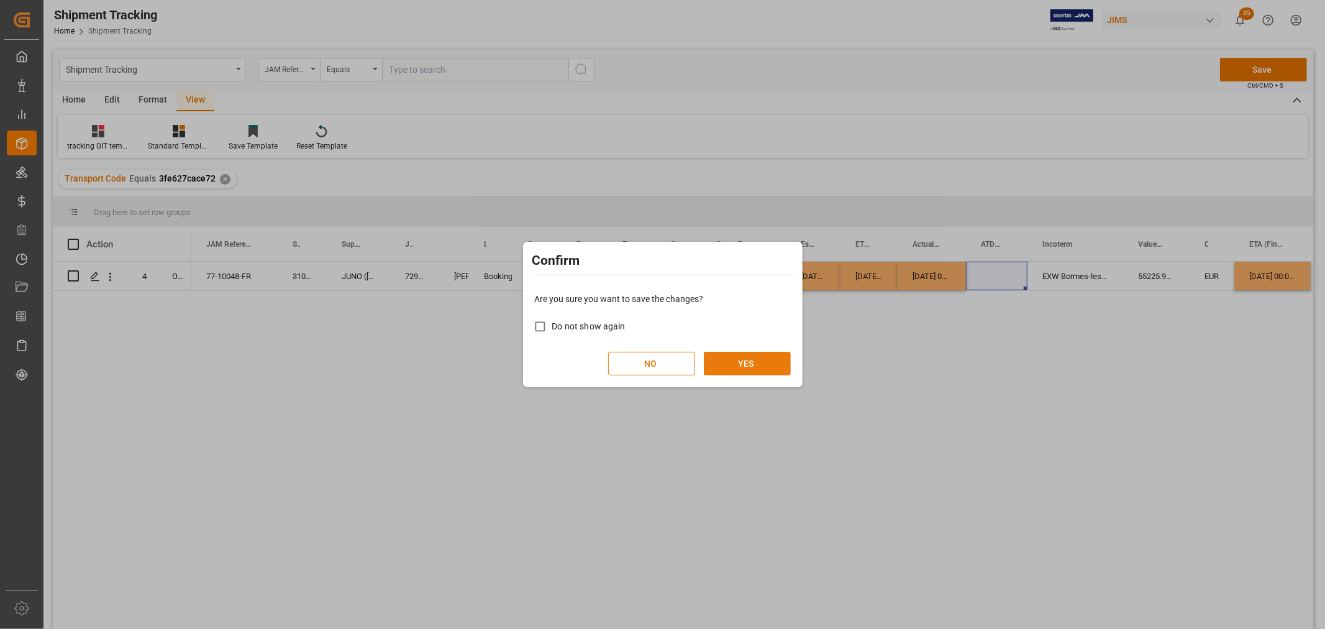
click at [742, 363] on button "YES" at bounding box center [747, 364] width 87 height 24
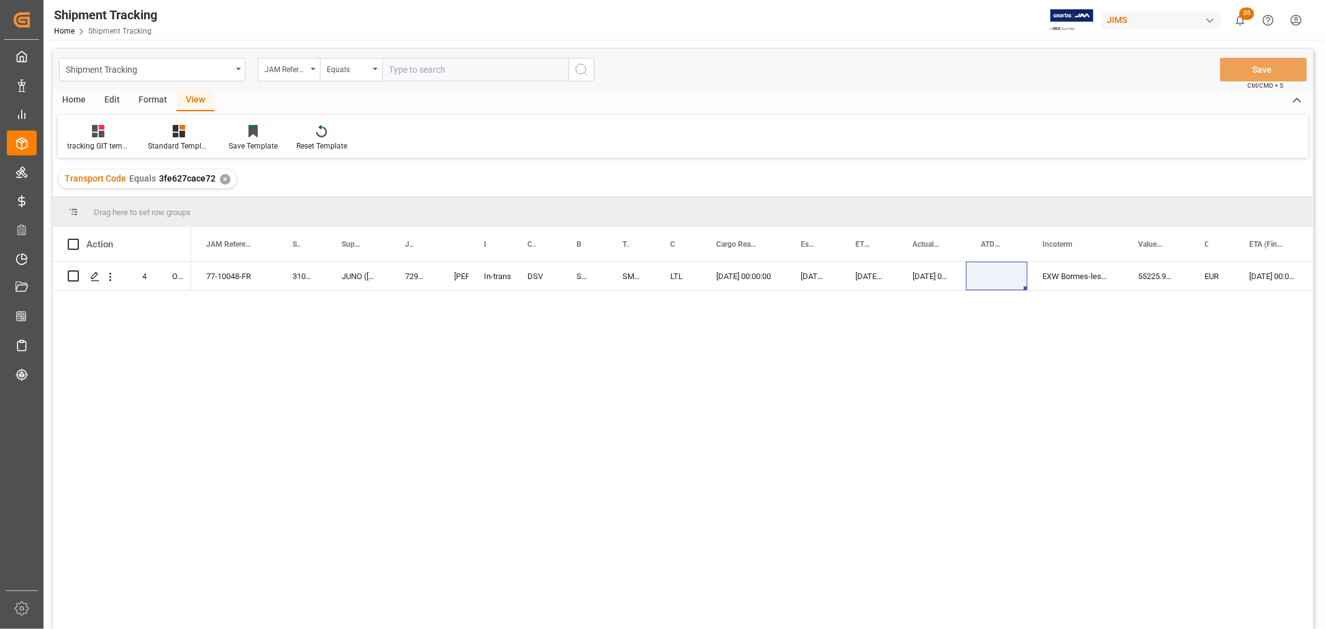
click at [852, 320] on div "77-10048-FR 310407 JUNO (Vandoren) 72981 Shyamala Mantha In-transit DSV SMRS002…" at bounding box center [752, 449] width 1122 height 375
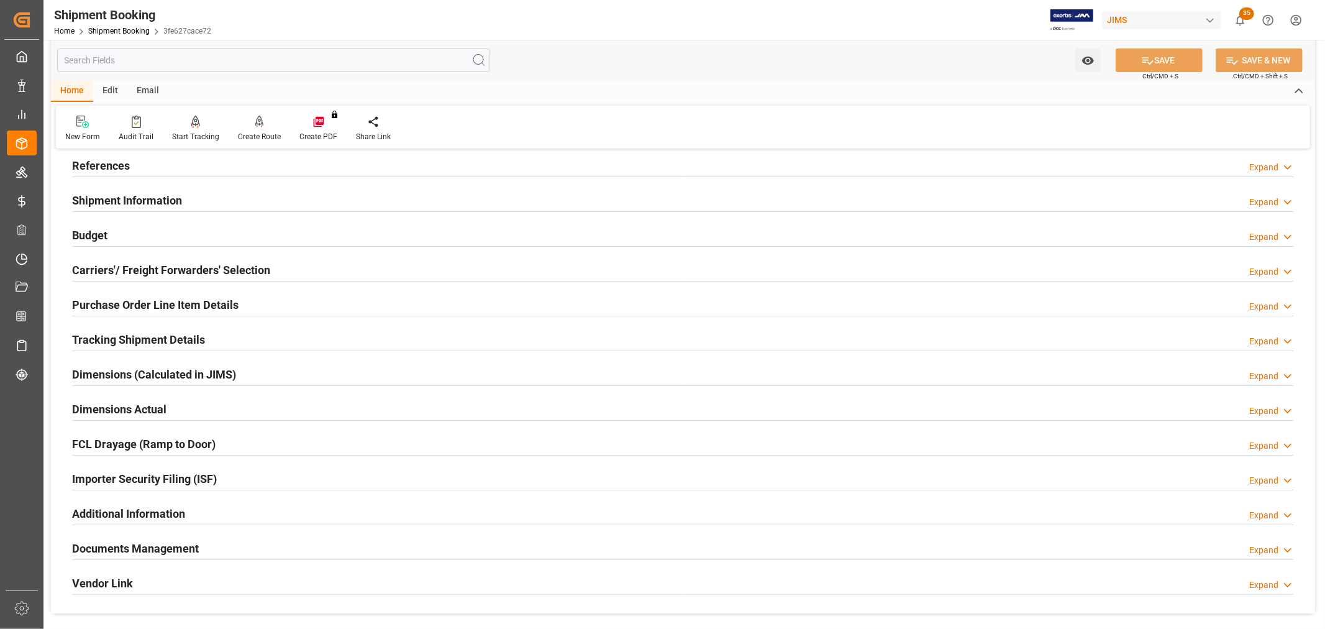
scroll to position [138, 0]
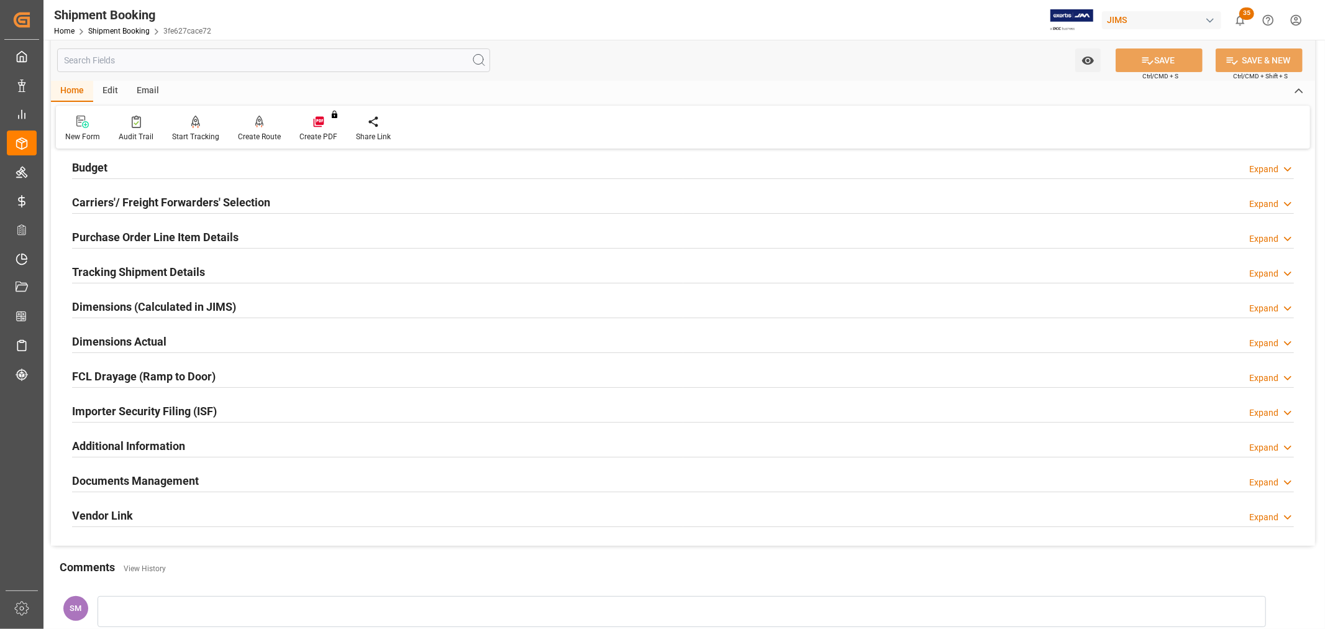
click at [144, 488] on h2 "Documents Management" at bounding box center [135, 480] width 127 height 17
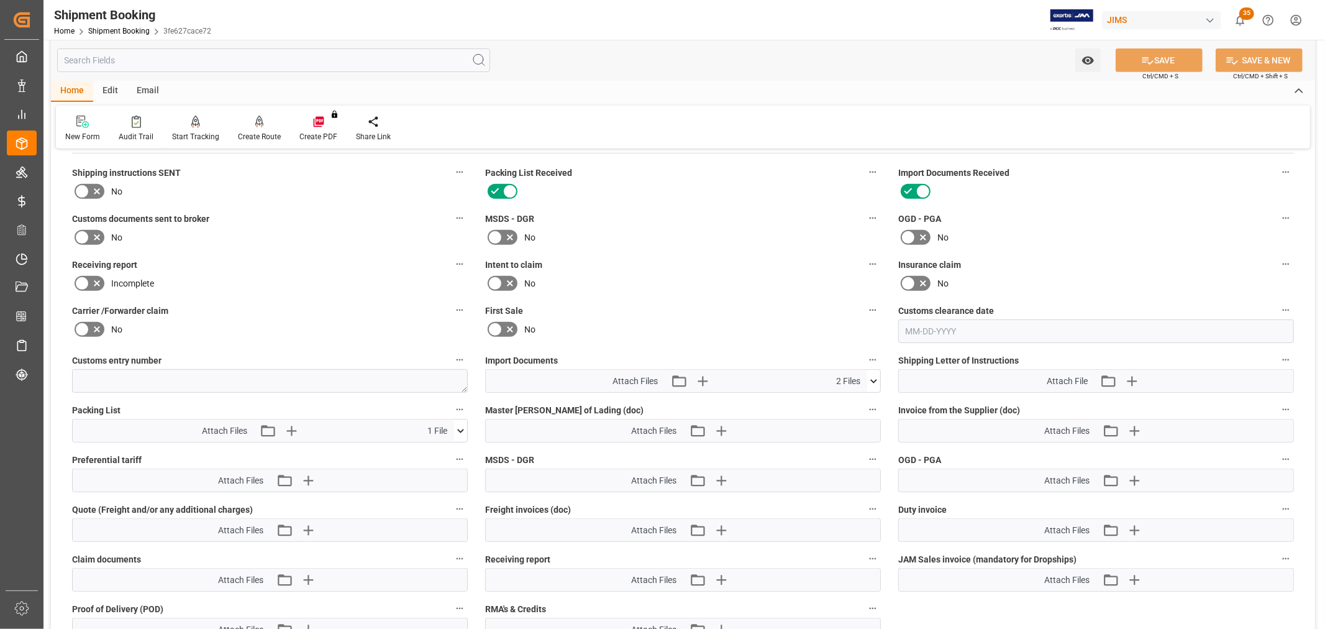
scroll to position [483, 0]
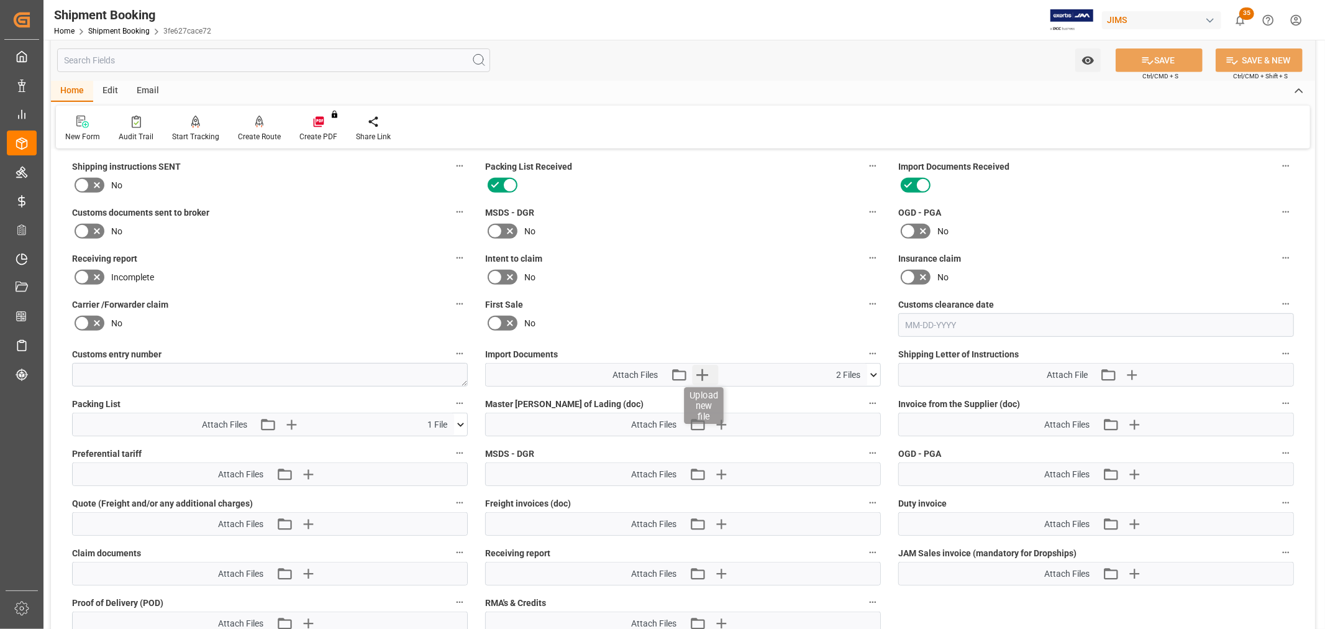
click at [701, 373] on icon "button" at bounding box center [702, 375] width 12 height 12
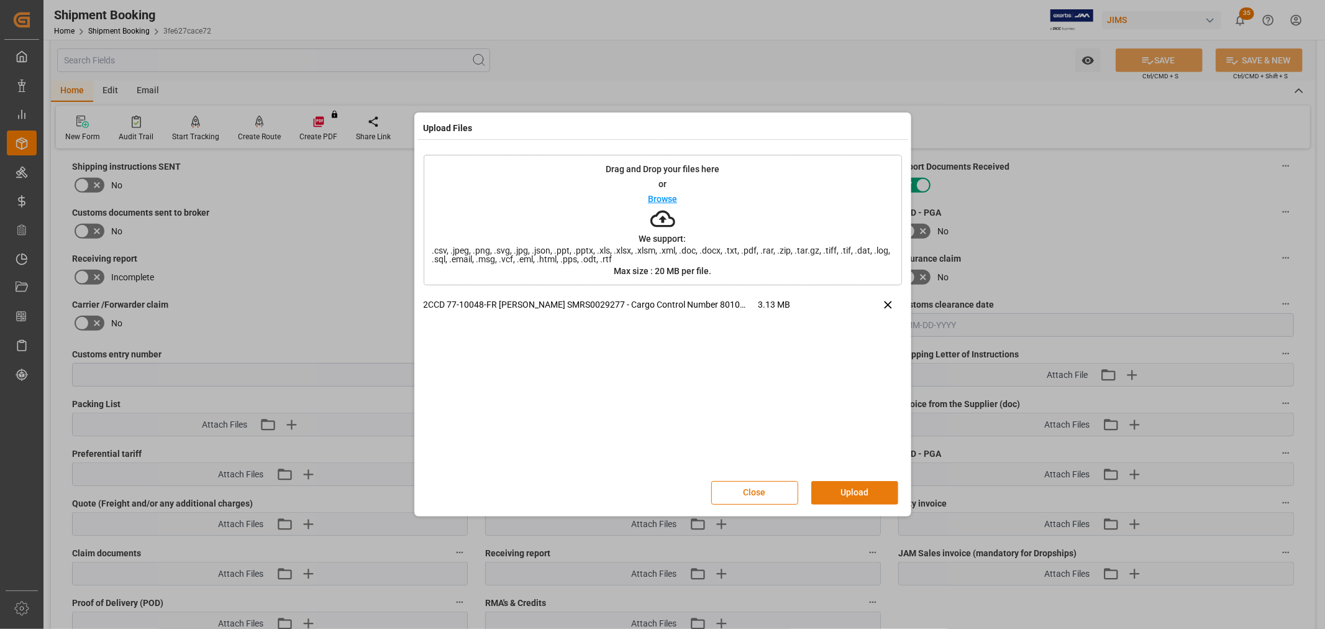
click at [865, 488] on button "Upload" at bounding box center [854, 493] width 87 height 24
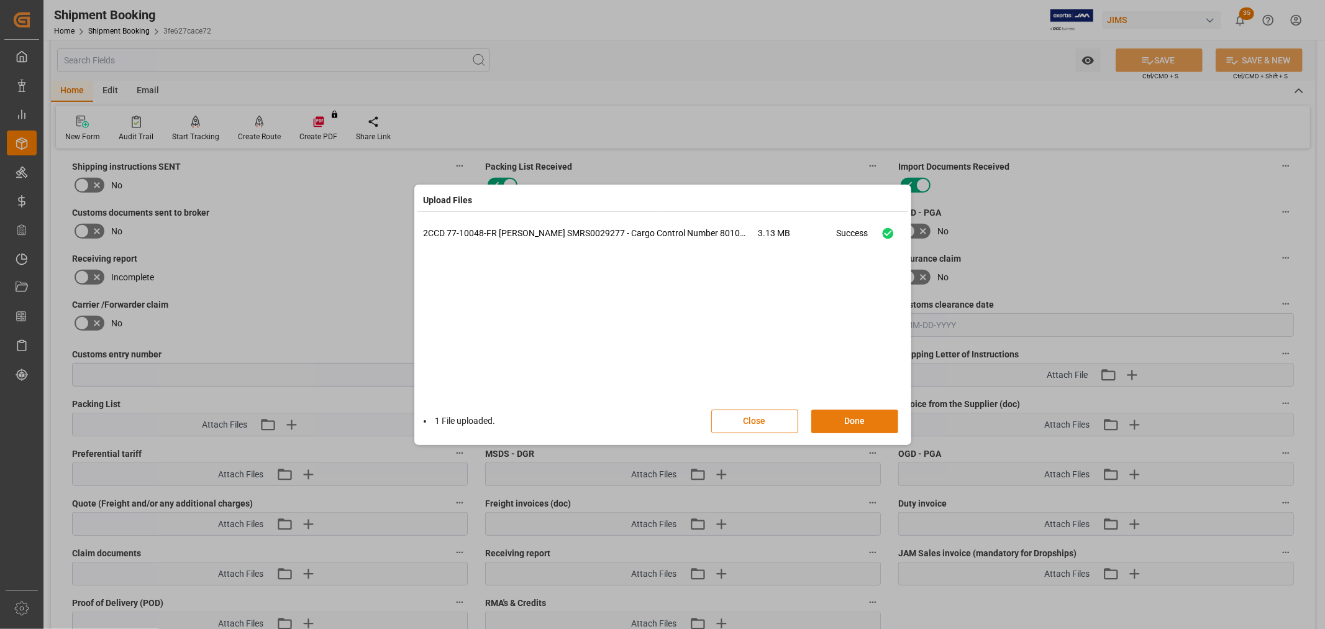
click at [839, 425] on button "Done" at bounding box center [854, 421] width 87 height 24
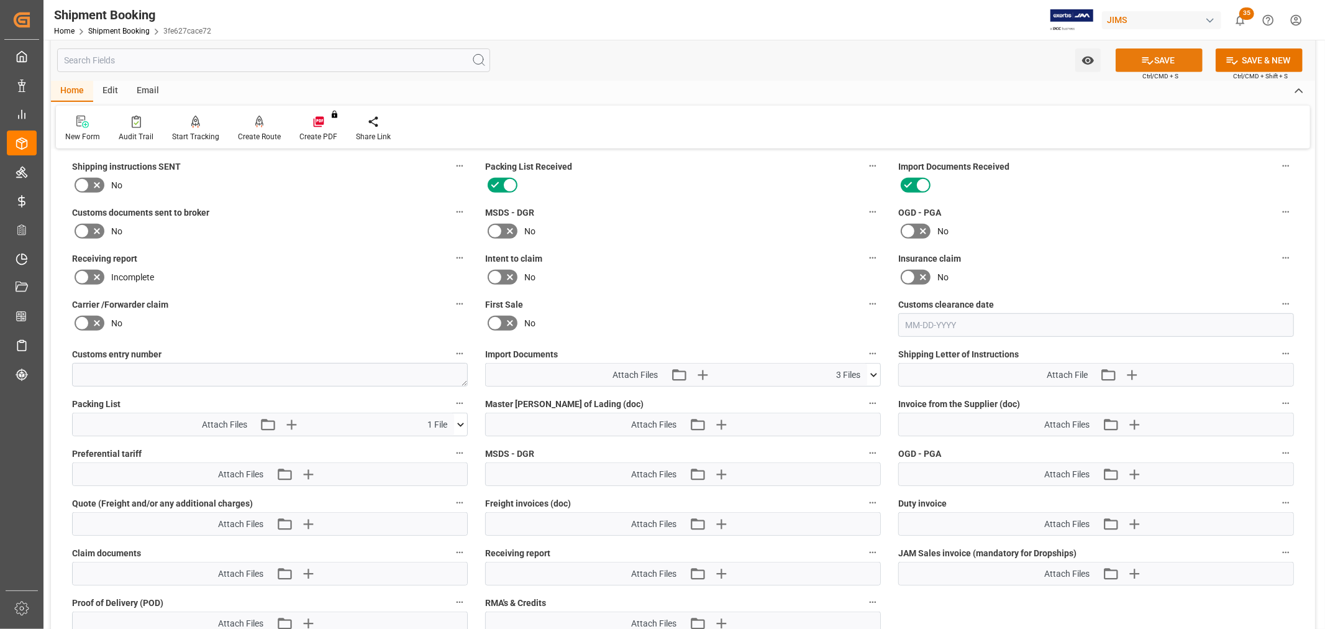
click at [1172, 60] on button "SAVE" at bounding box center [1159, 60] width 87 height 24
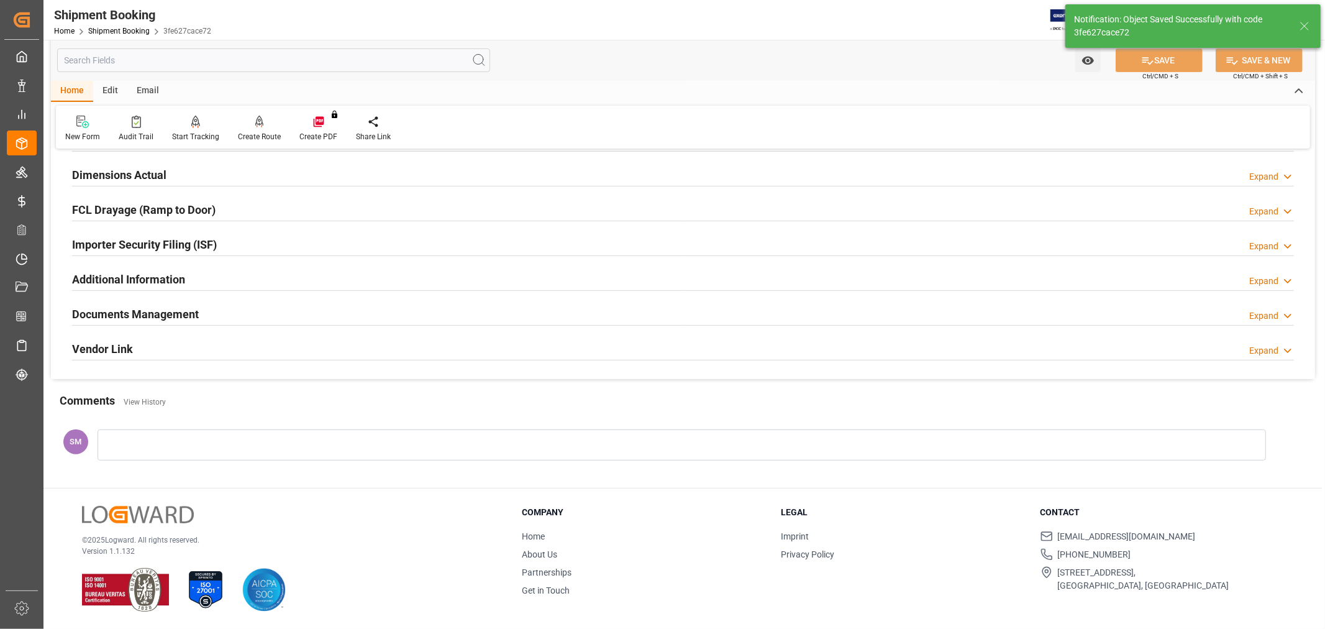
scroll to position [305, 0]
